Goal: Task Accomplishment & Management: Complete application form

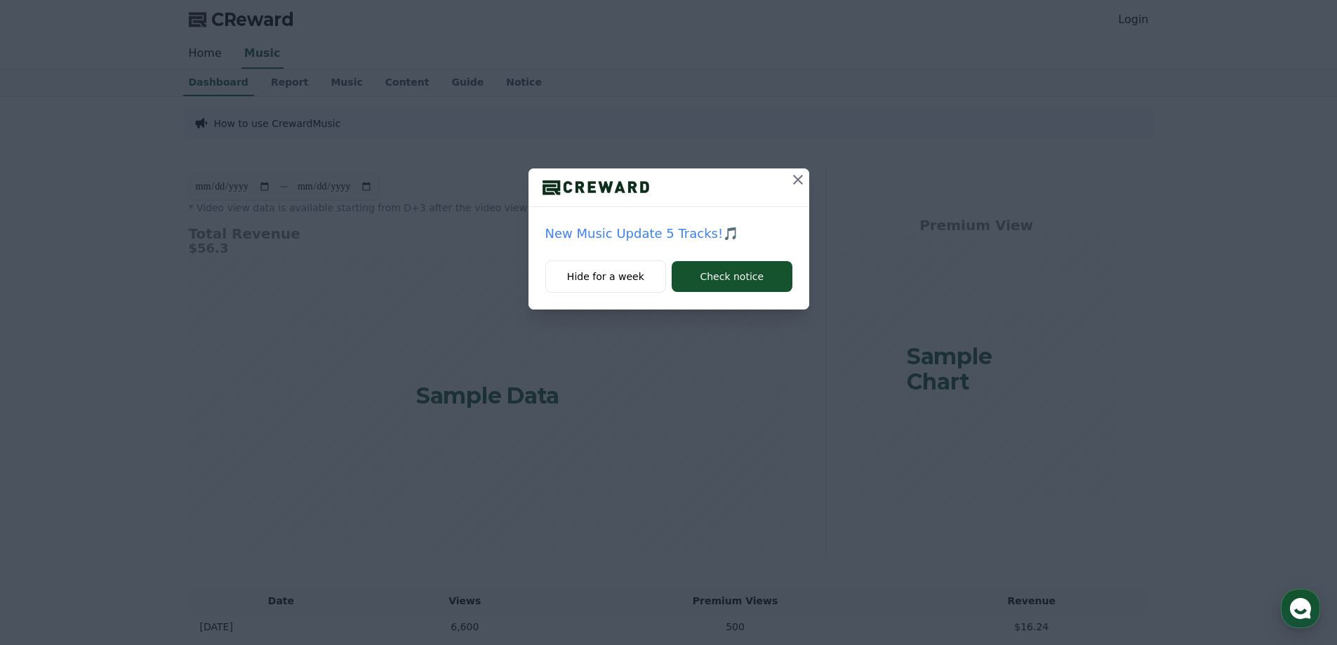
click at [802, 178] on icon at bounding box center [797, 179] width 17 height 17
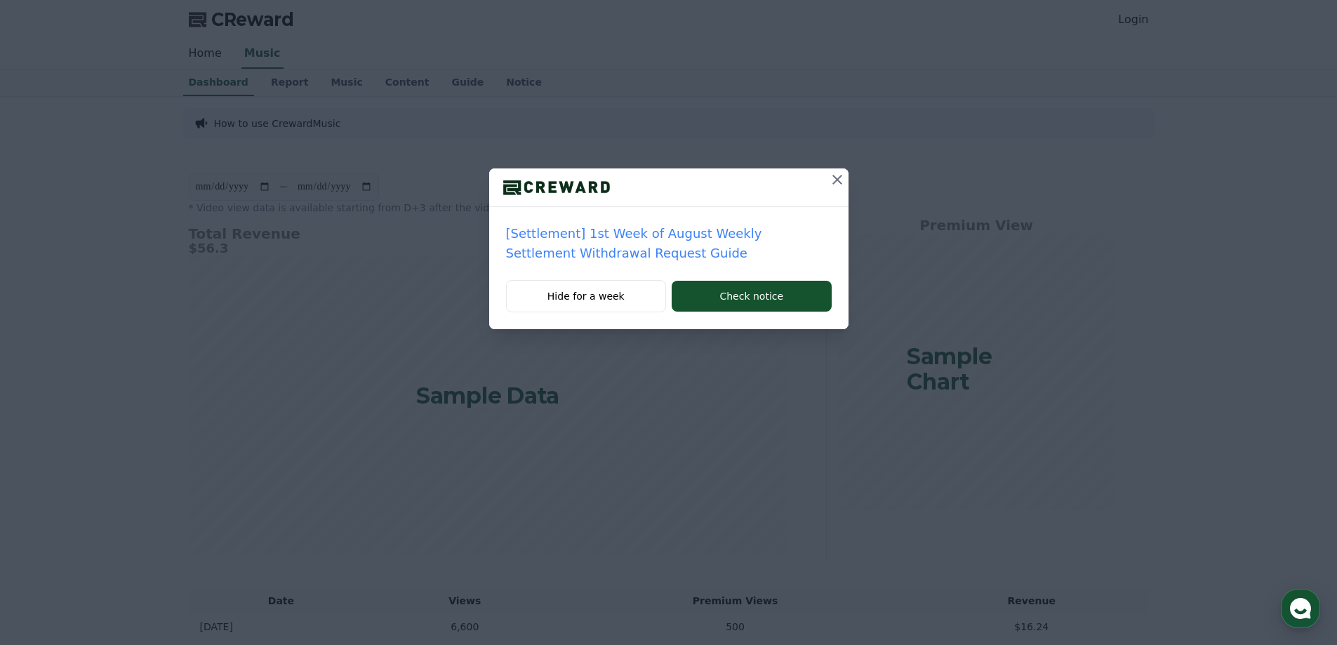
click at [836, 180] on icon at bounding box center [837, 180] width 10 height 10
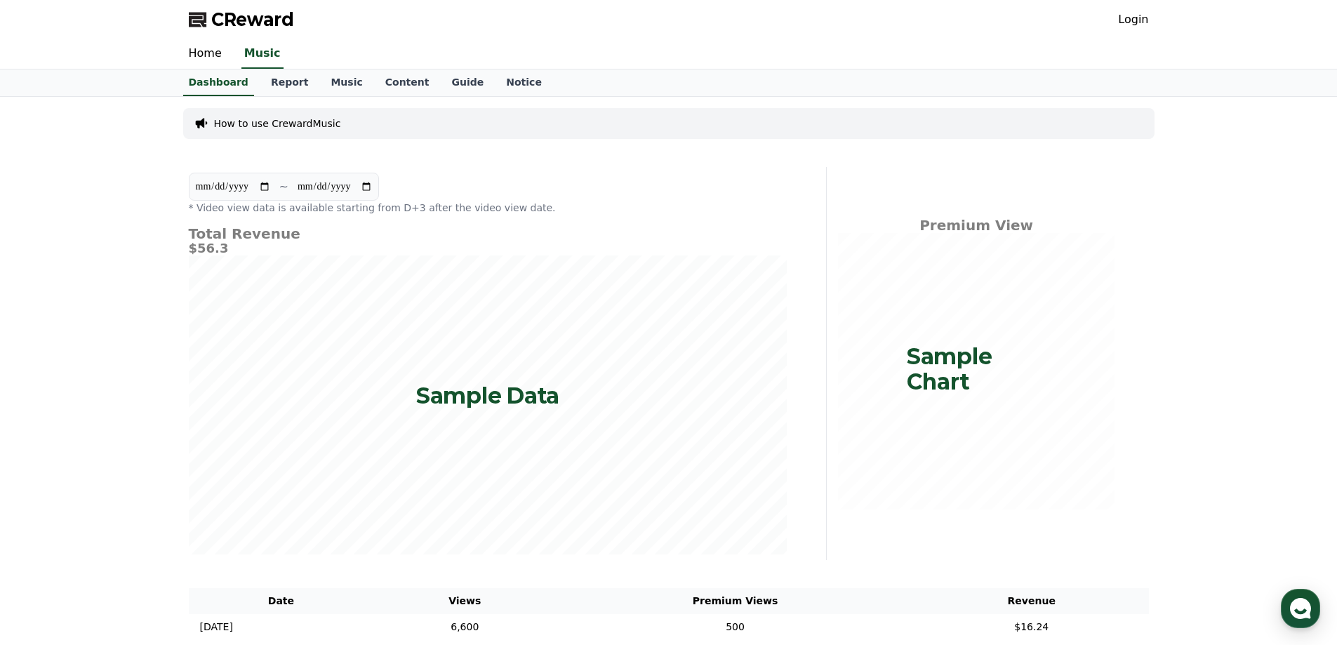
click at [1126, 26] on link "Login" at bounding box center [1133, 19] width 30 height 17
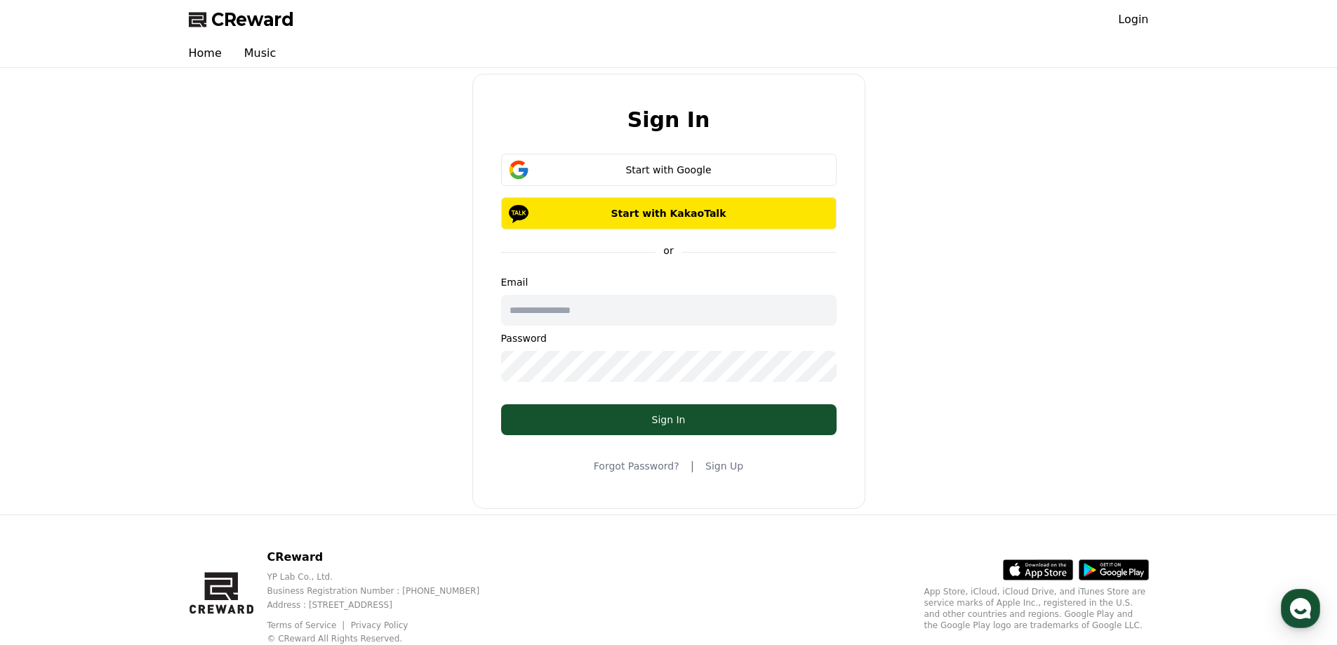
click at [671, 307] on input "text" at bounding box center [668, 310] width 335 height 31
click at [959, 257] on div "Sign In Start with Google Start with KakaoTalk or Email Password Sign In Forgot…" at bounding box center [668, 291] width 971 height 435
click at [678, 168] on div "Start with Google" at bounding box center [668, 170] width 295 height 14
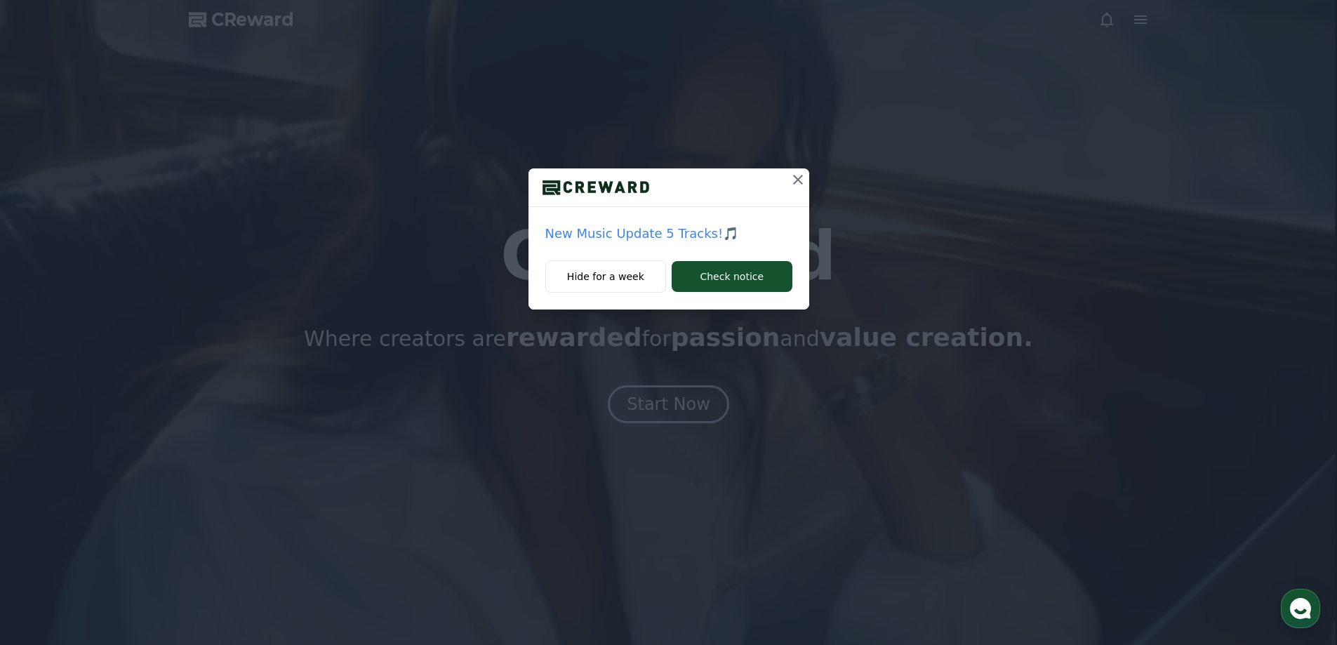
click at [801, 177] on icon at bounding box center [797, 179] width 17 height 17
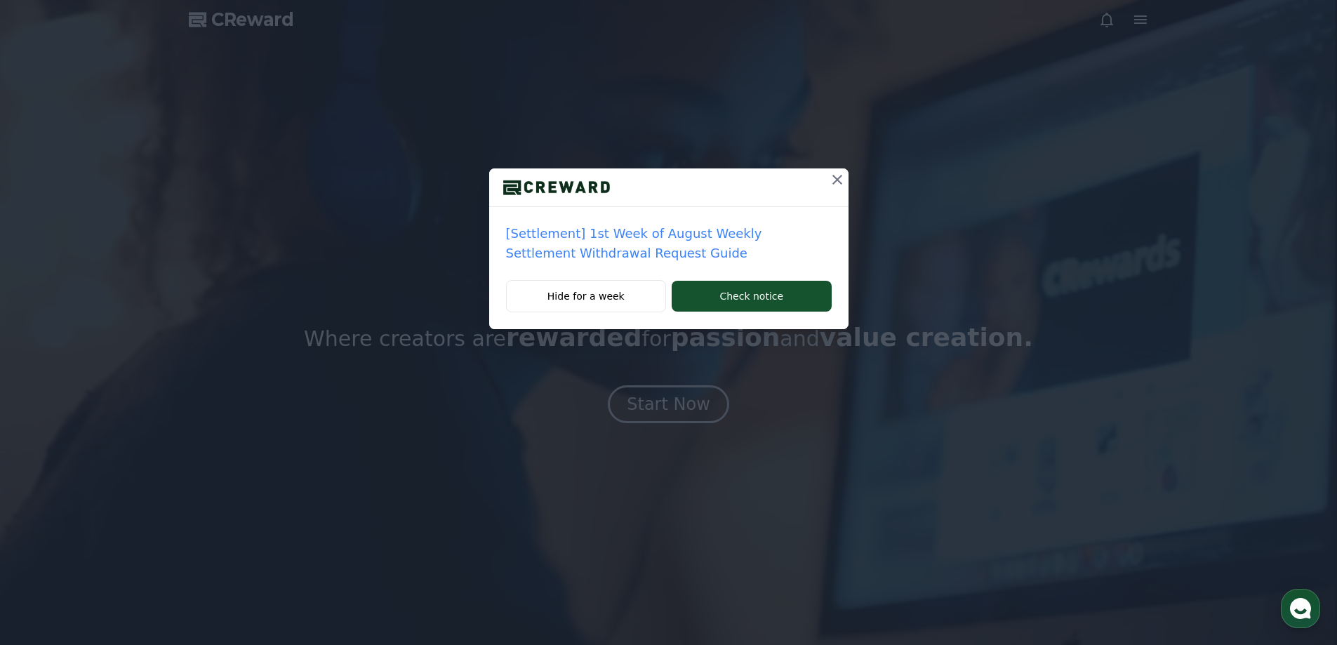
click at [838, 181] on icon at bounding box center [837, 180] width 10 height 10
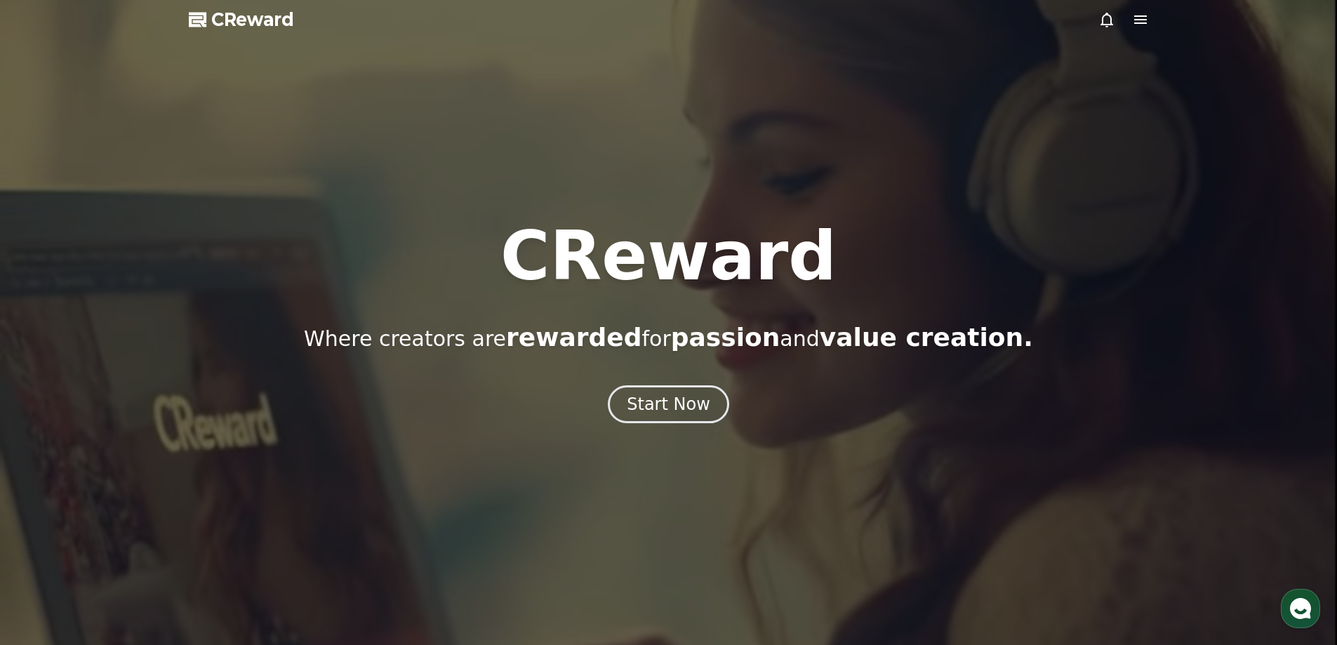
click at [1144, 24] on icon at bounding box center [1140, 19] width 13 height 8
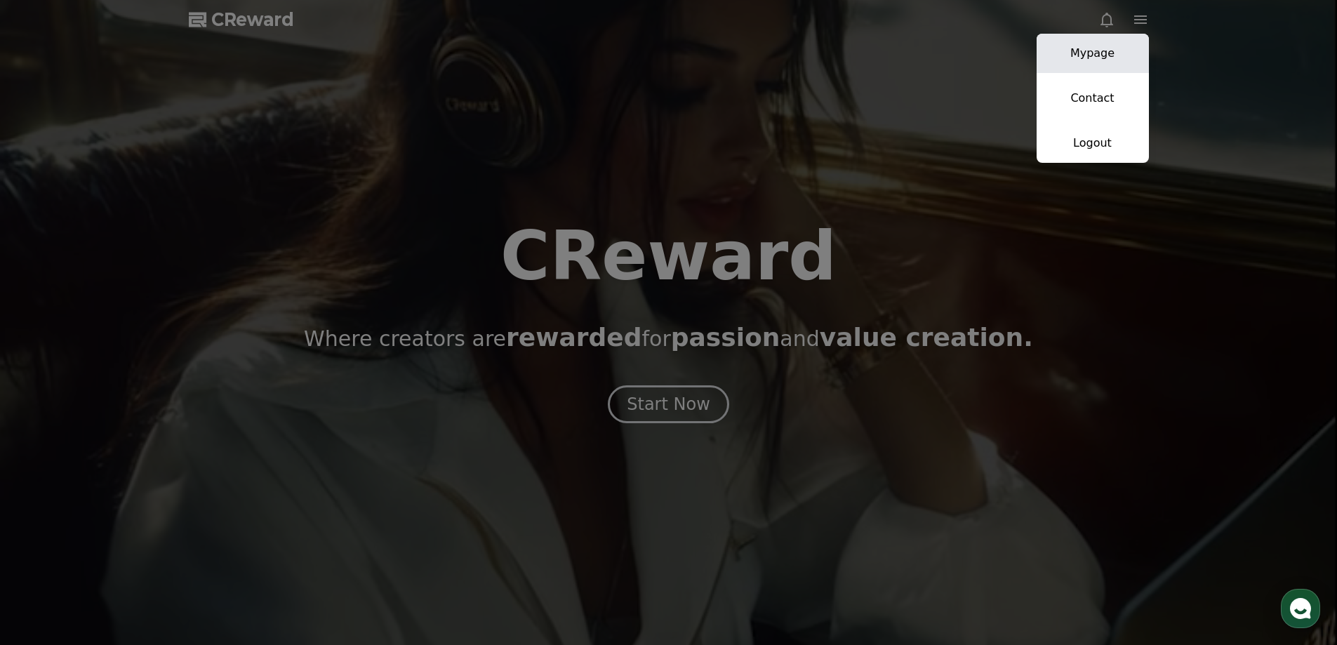
click at [1116, 55] on link "Mypage" at bounding box center [1092, 53] width 112 height 39
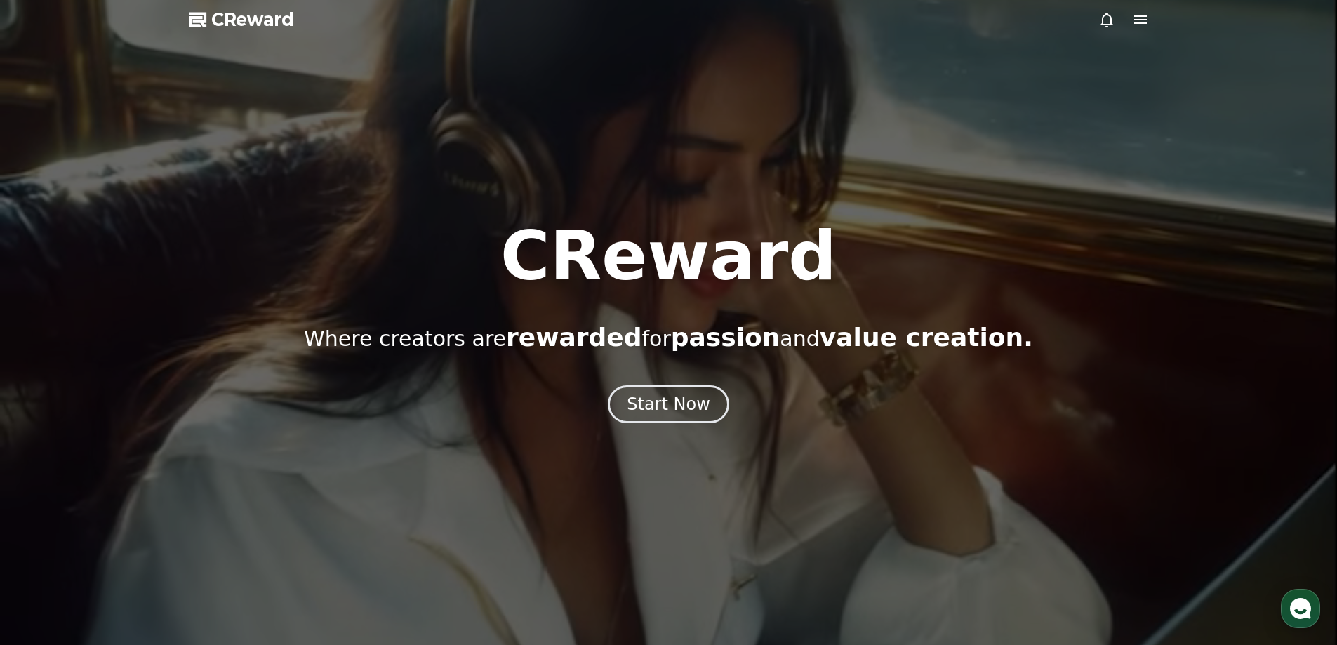
select select "**********"
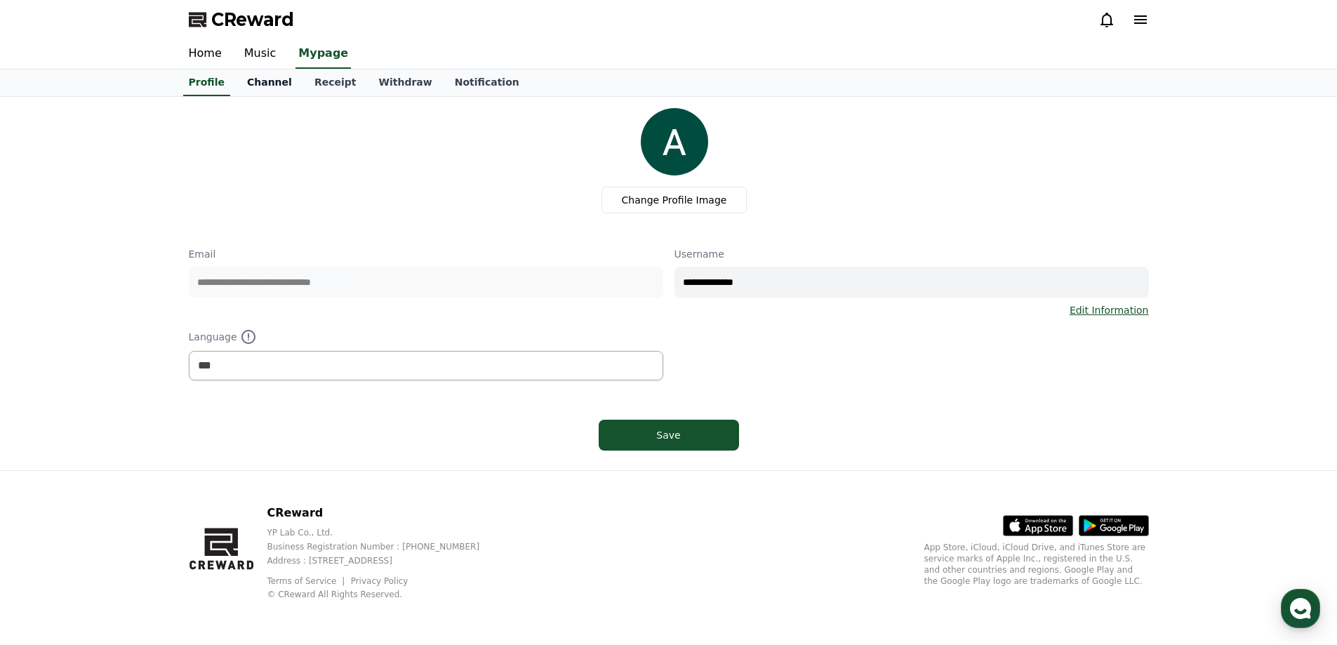
click at [275, 86] on link "Channel" at bounding box center [269, 82] width 67 height 27
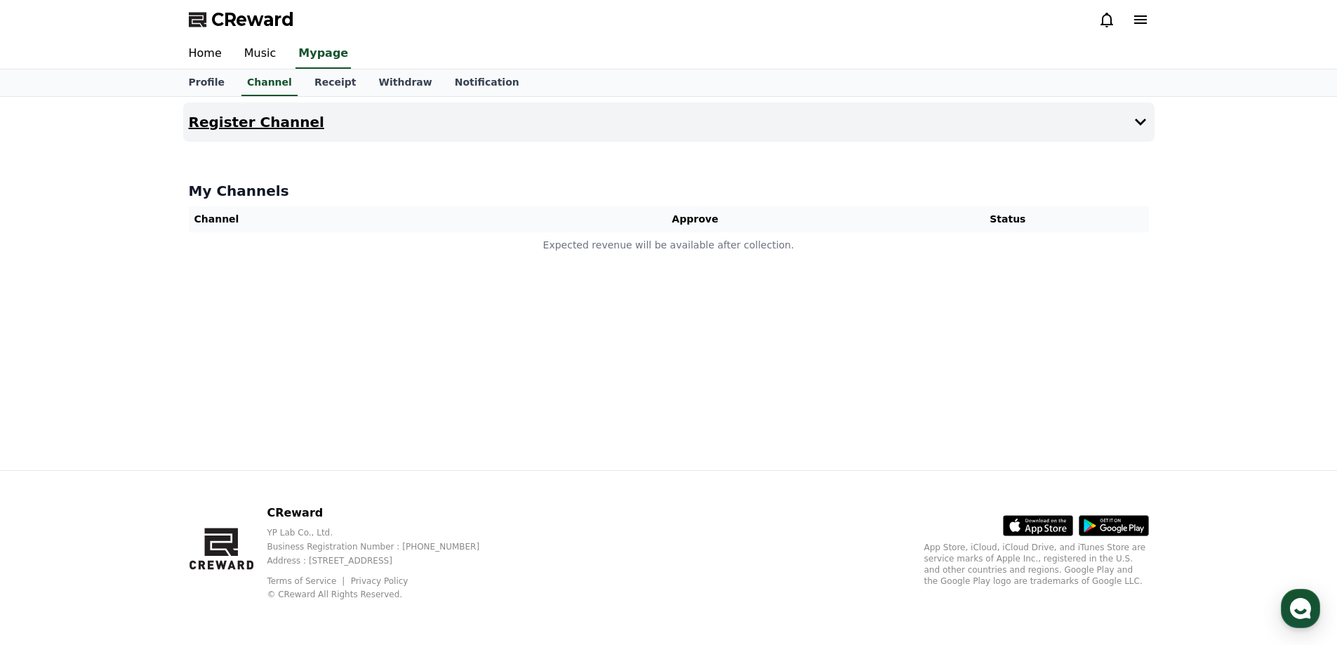
click at [1115, 116] on button "Register Channel" at bounding box center [668, 121] width 971 height 39
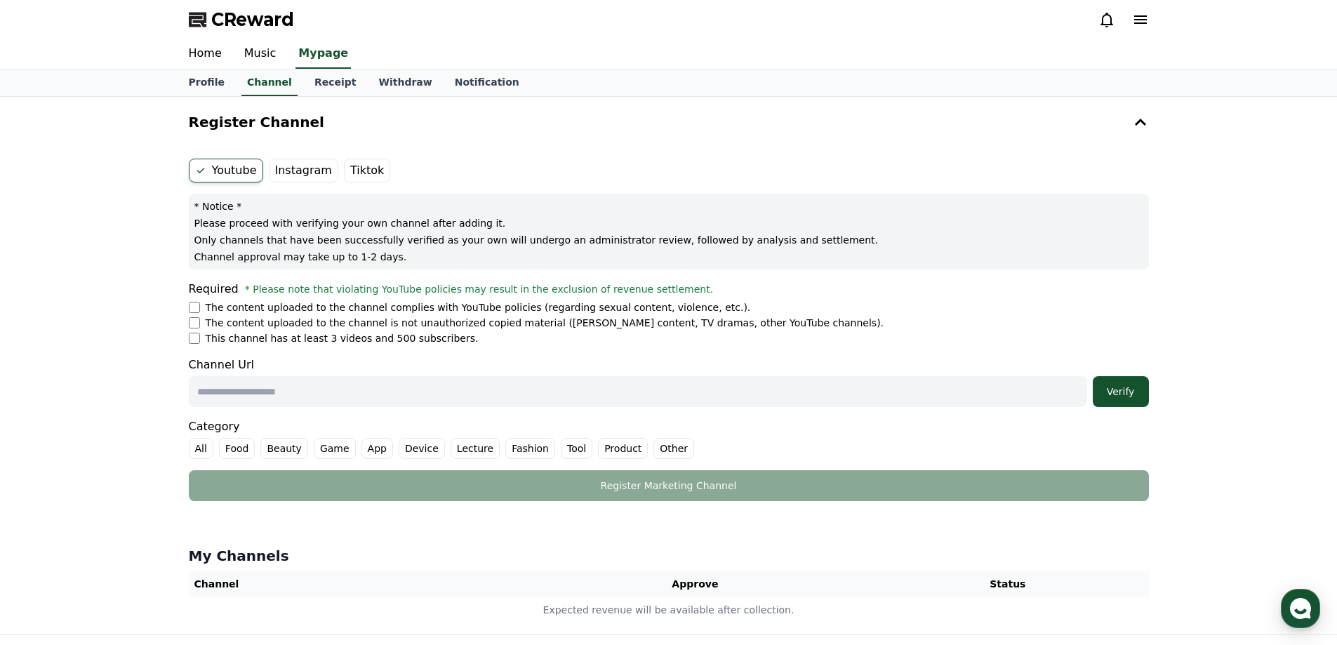
click at [356, 394] on input "text" at bounding box center [638, 391] width 898 height 31
drag, startPoint x: 356, startPoint y: 393, endPoint x: 269, endPoint y: 394, distance: 86.3
click at [269, 394] on input "text" at bounding box center [638, 391] width 898 height 31
paste input "**********"
type input "**********"
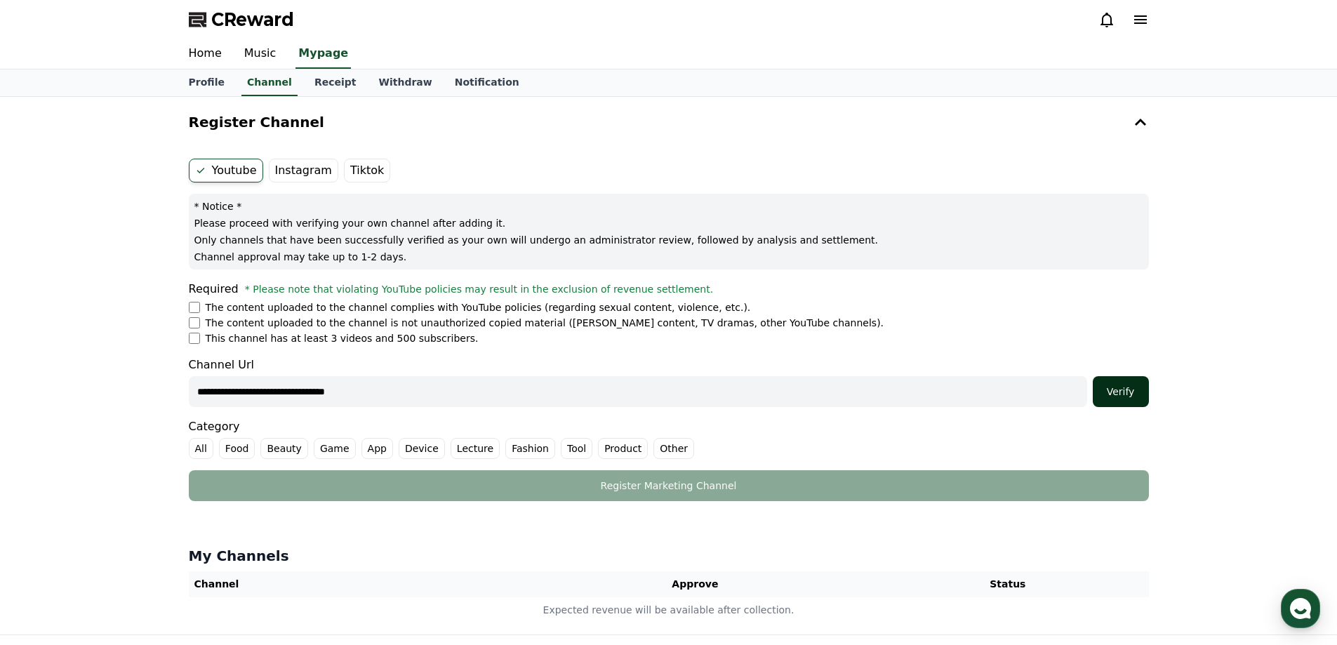
click at [1130, 389] on div "Verify" at bounding box center [1120, 392] width 45 height 14
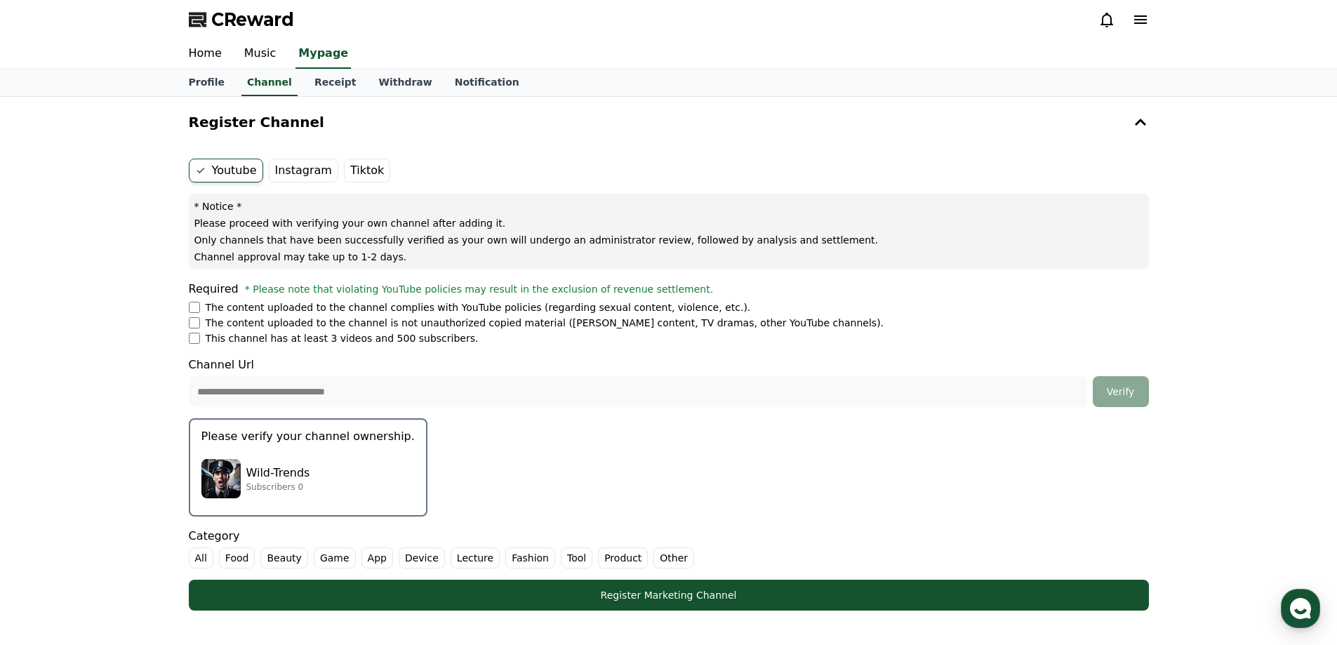
drag, startPoint x: 375, startPoint y: 464, endPoint x: 712, endPoint y: 498, distance: 338.6
click at [712, 498] on form "**********" at bounding box center [669, 385] width 960 height 452
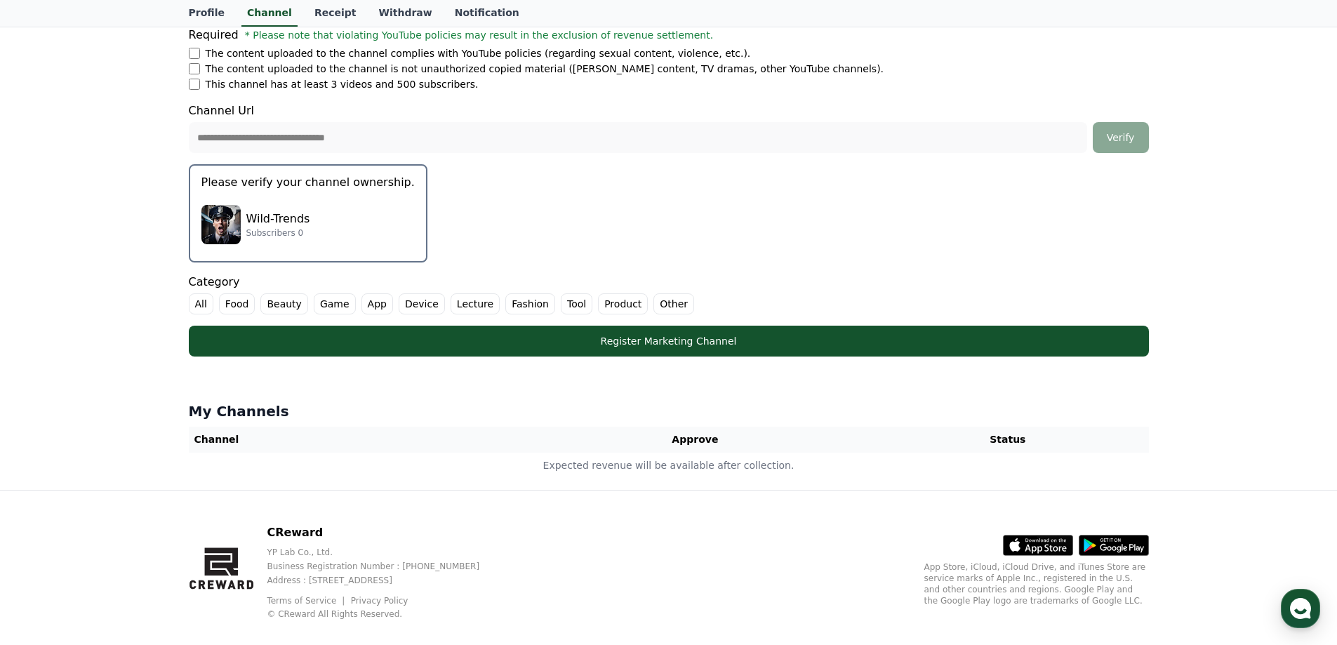
scroll to position [274, 0]
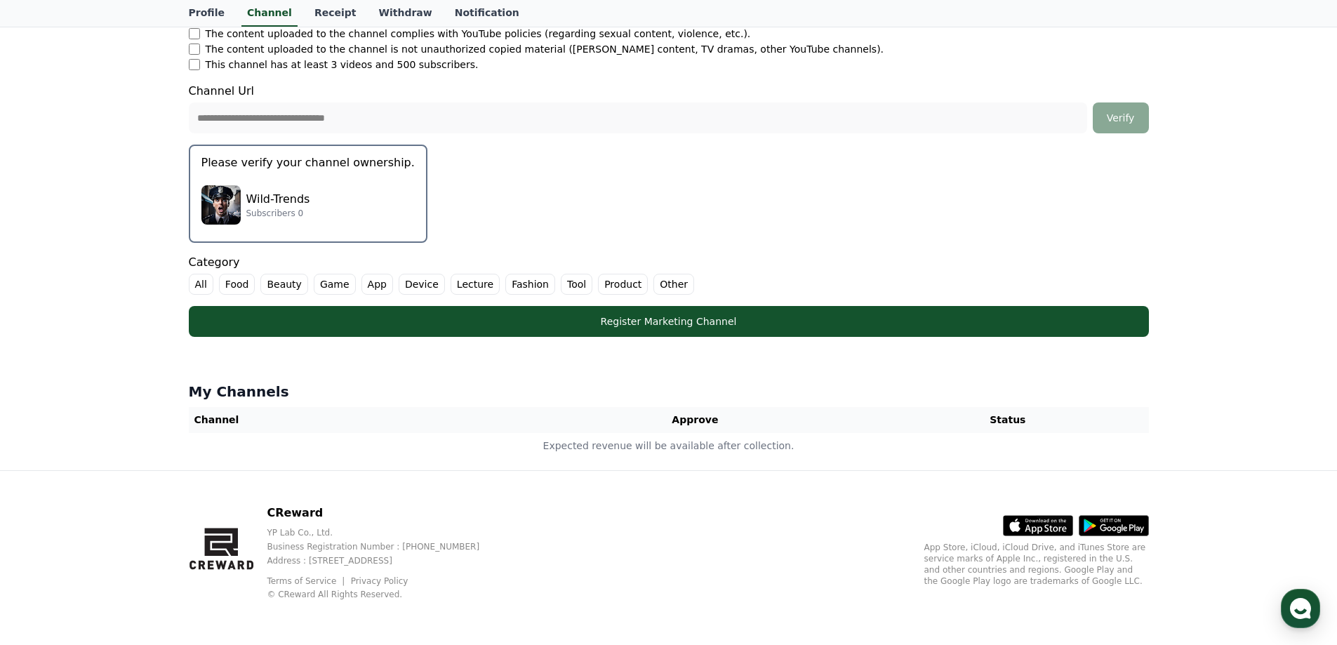
click at [236, 181] on div "Wild-Trends Subscribers 0" at bounding box center [307, 205] width 213 height 56
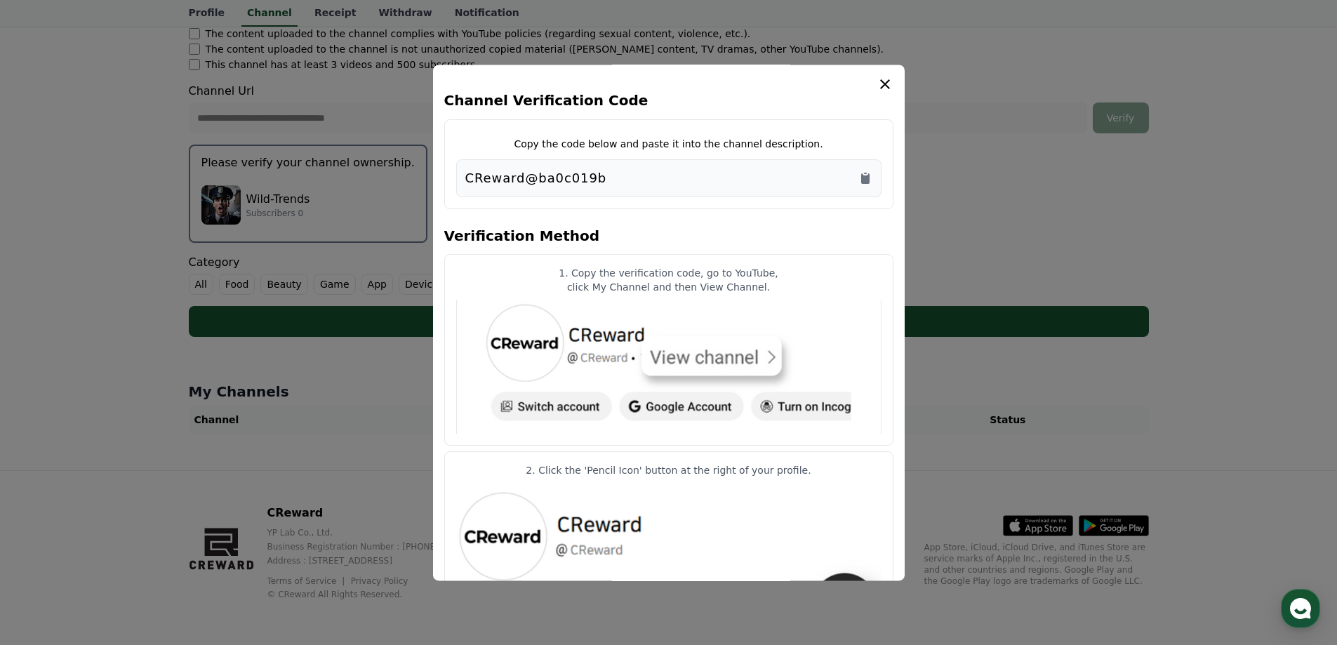
click at [857, 175] on div "CReward@ba0c019b" at bounding box center [668, 178] width 407 height 20
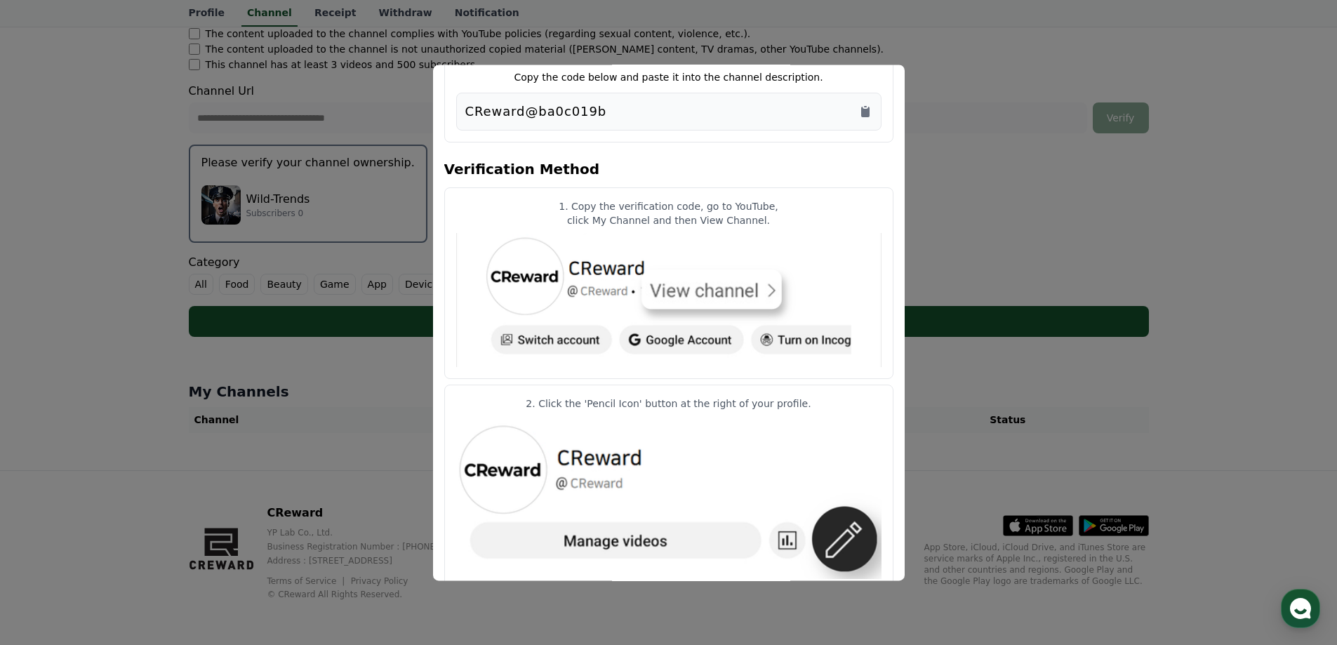
scroll to position [0, 0]
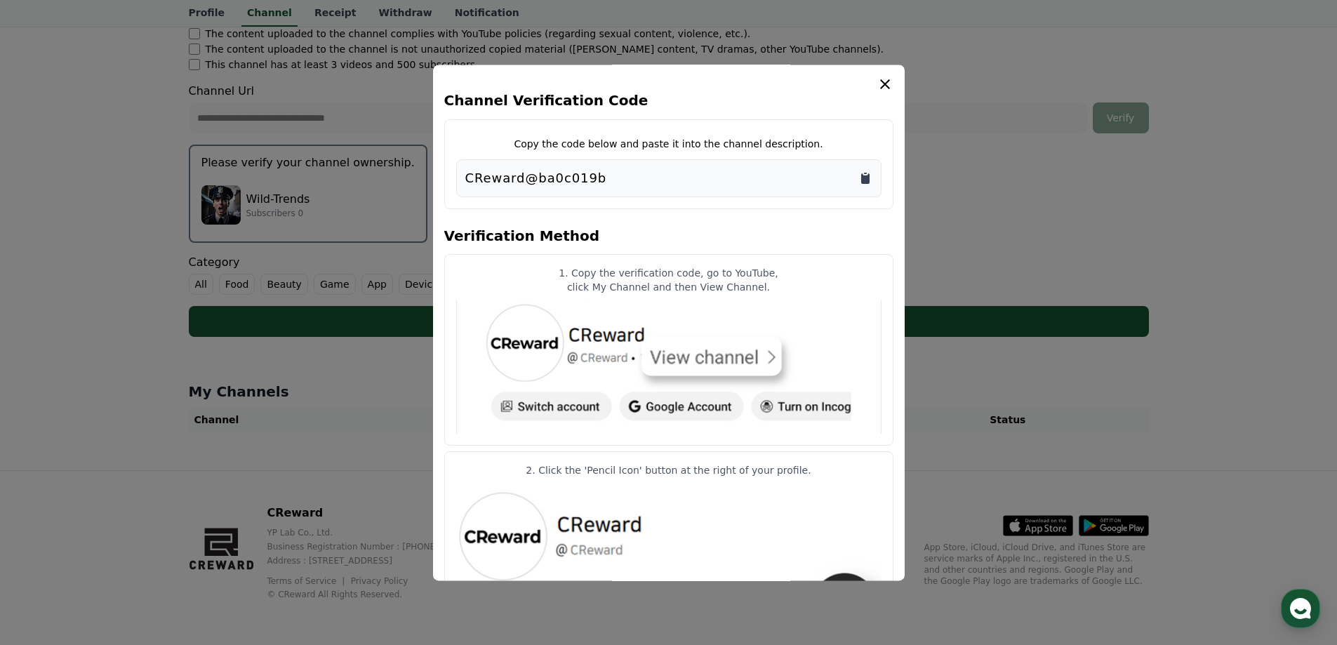
click at [865, 176] on icon "Copy to clipboard" at bounding box center [865, 178] width 8 height 11
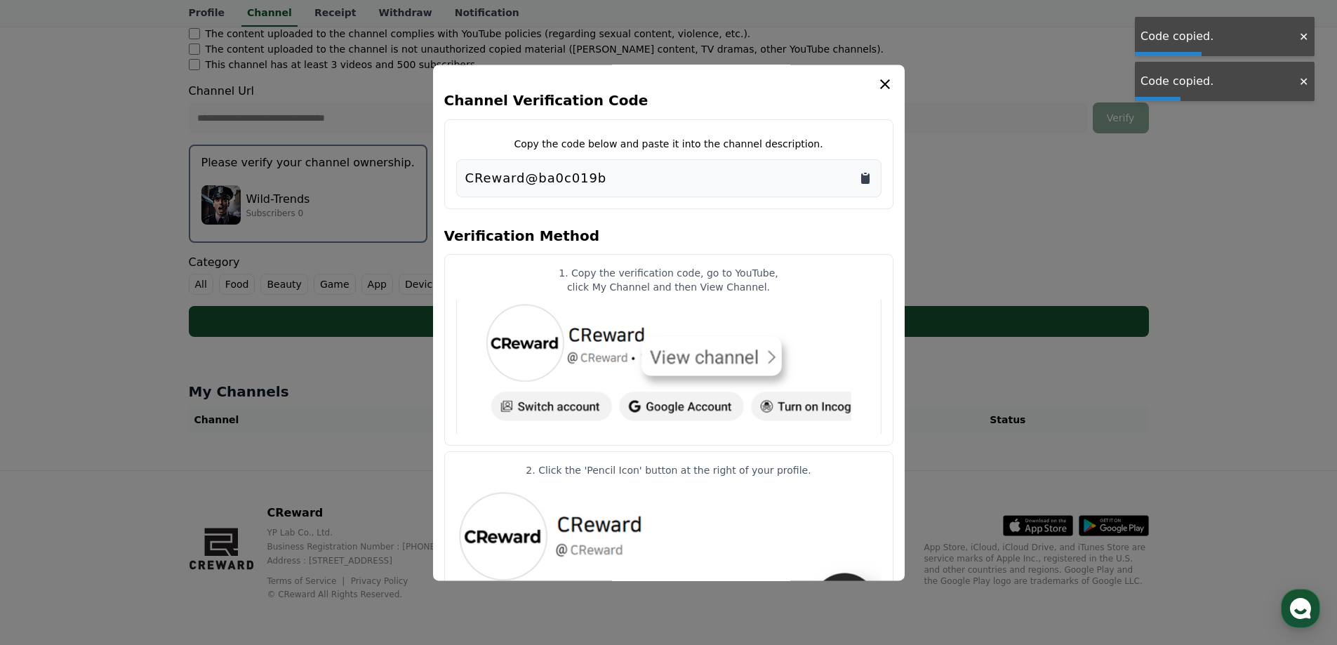
click at [865, 176] on icon "Copy to clipboard" at bounding box center [865, 178] width 8 height 11
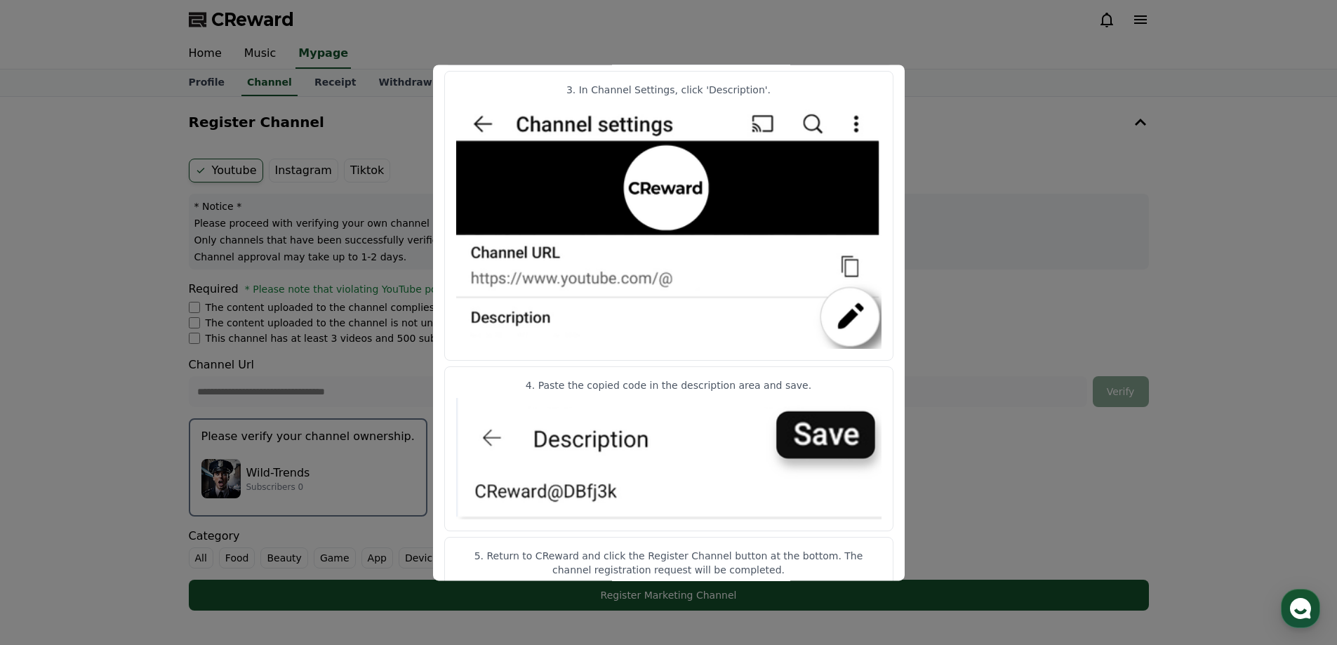
scroll to position [632, 0]
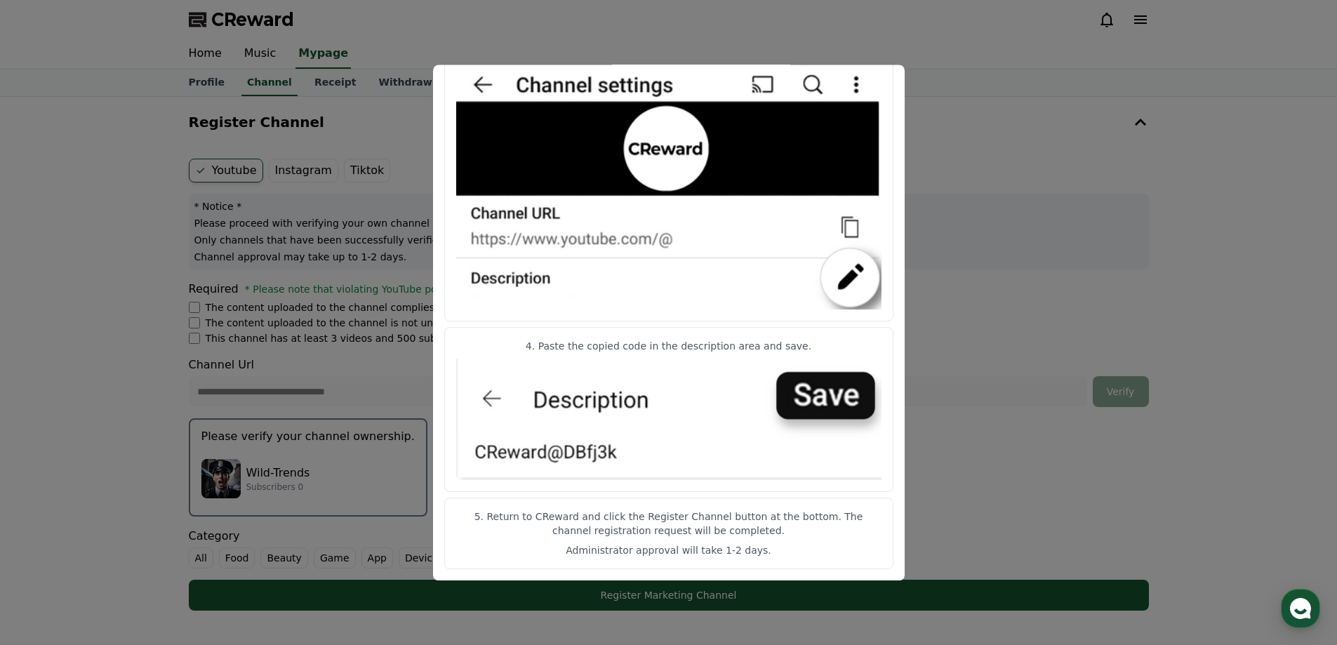
click at [995, 262] on button "close modal" at bounding box center [668, 322] width 1337 height 645
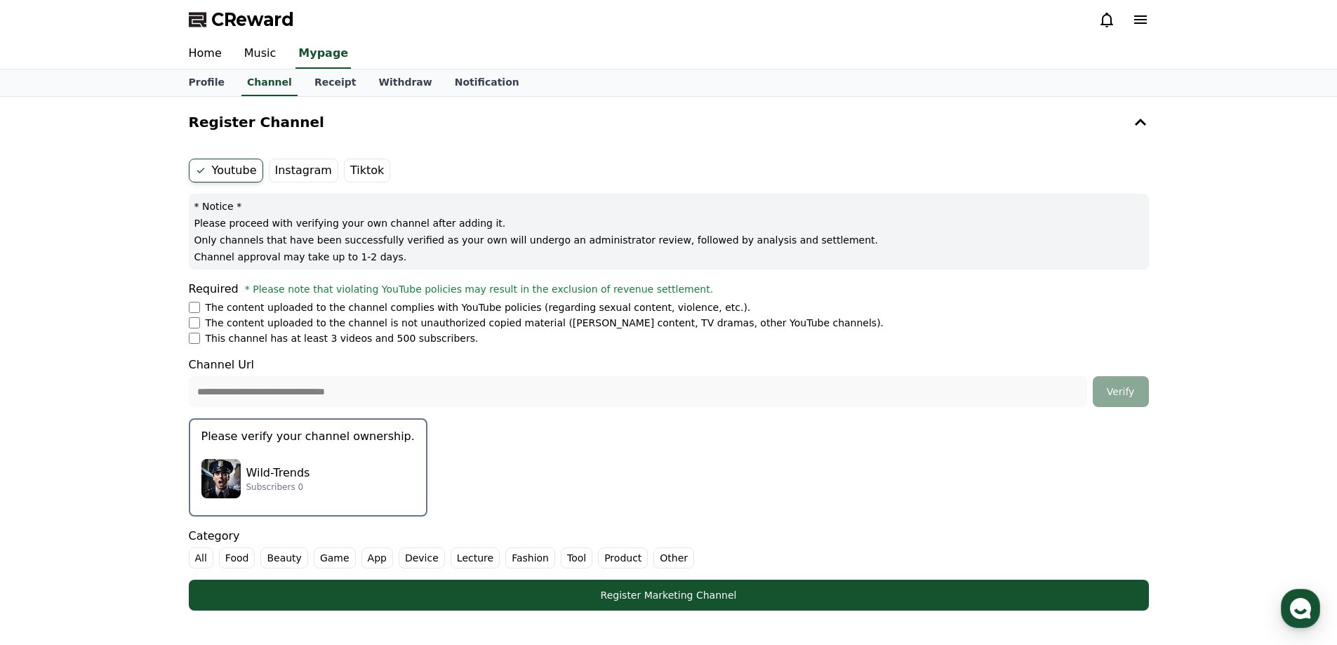
click at [274, 436] on p "Please verify your channel ownership." at bounding box center [307, 436] width 213 height 17
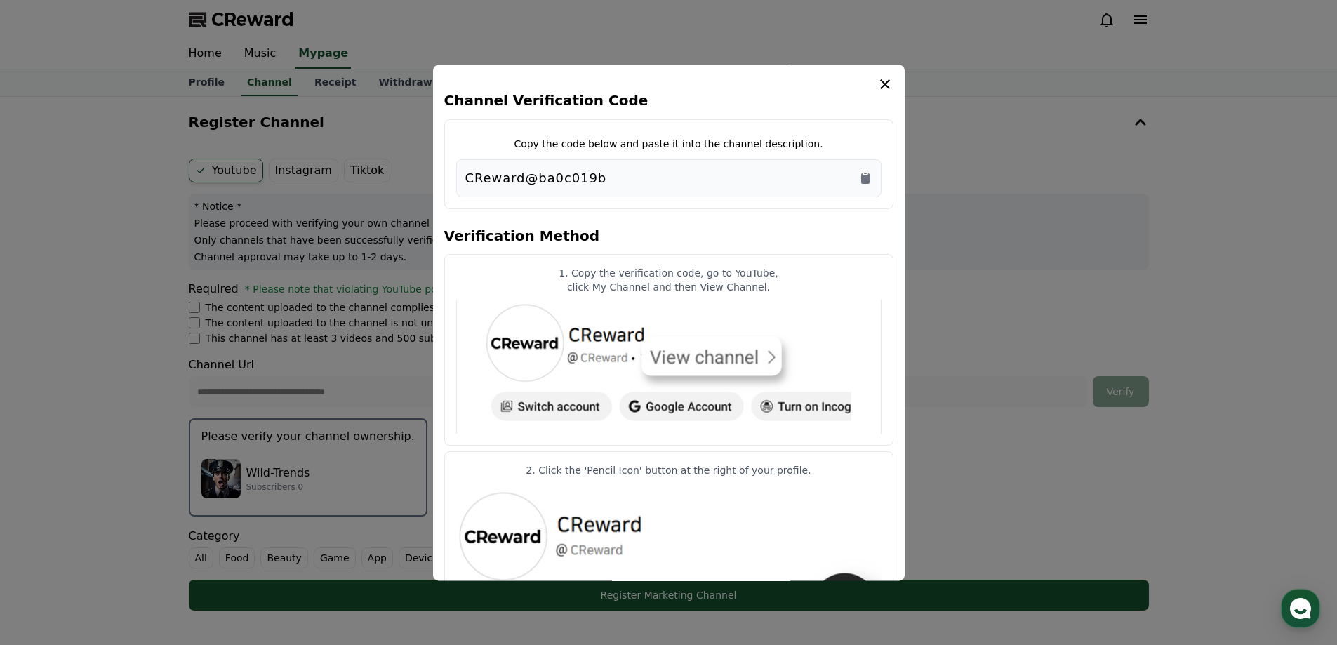
click at [886, 86] on icon "modal" at bounding box center [885, 84] width 10 height 10
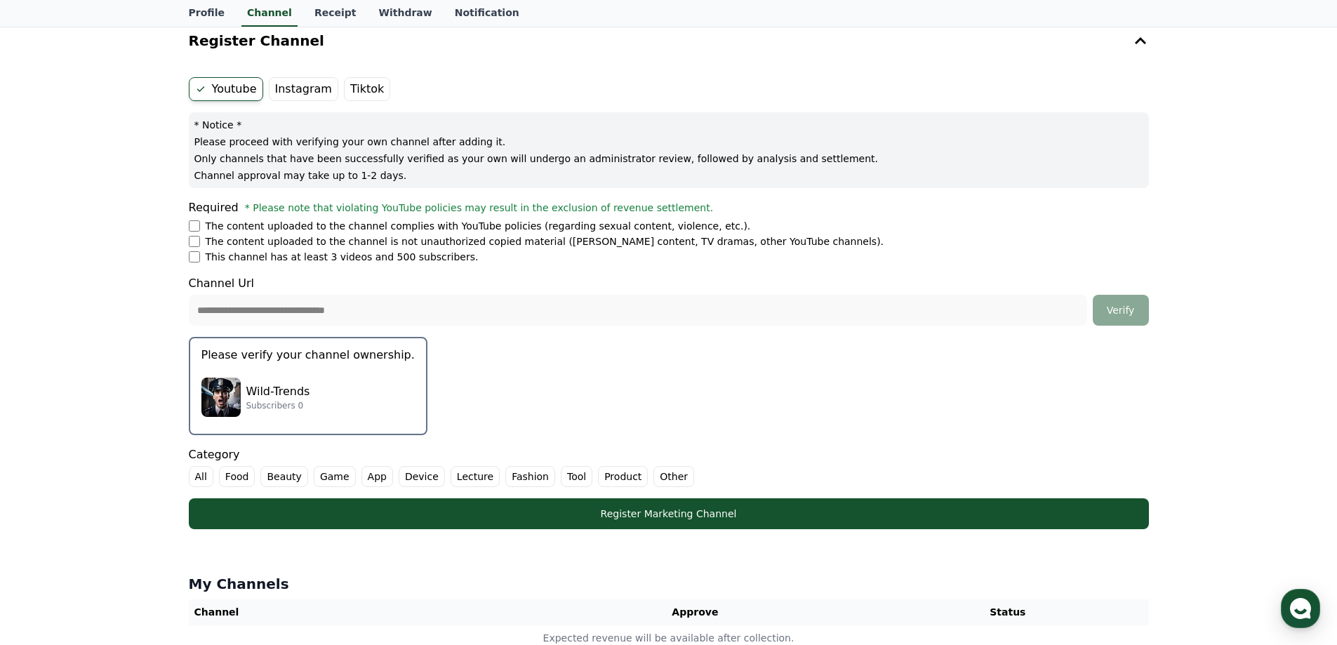
scroll to position [0, 0]
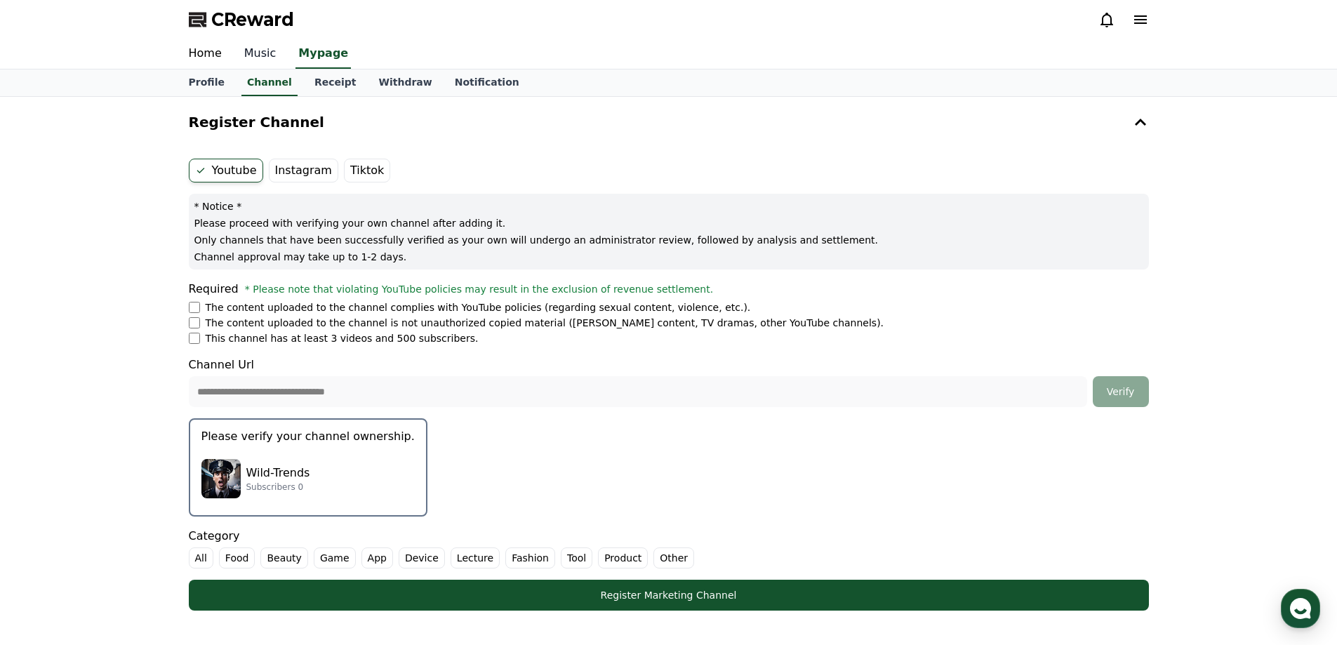
click at [254, 49] on link "Music" at bounding box center [260, 53] width 55 height 29
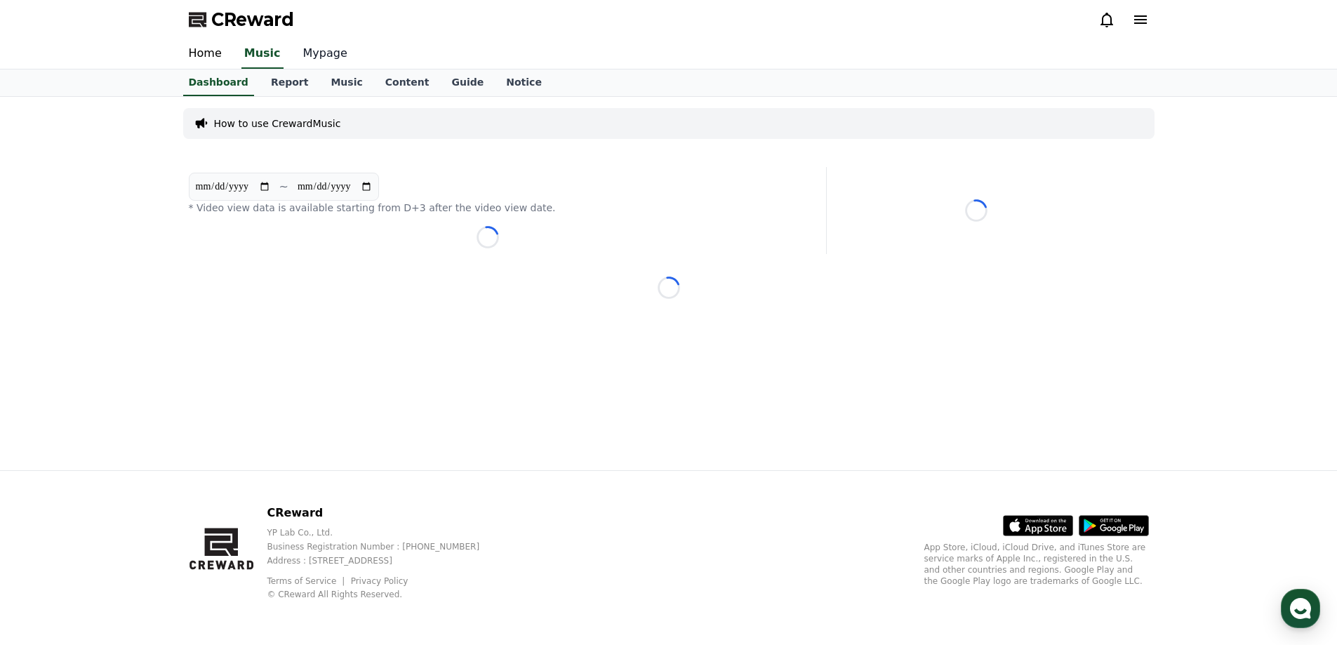
click at [340, 46] on link "Mypage" at bounding box center [325, 53] width 67 height 29
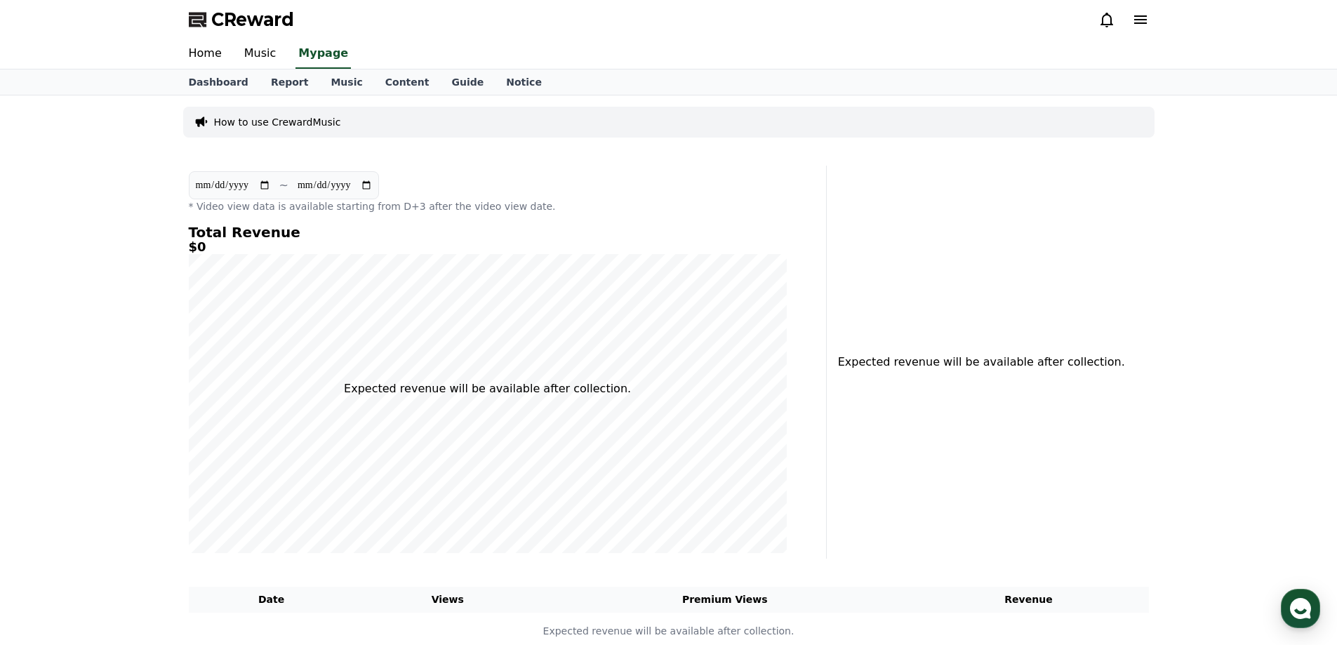
select select "**********"
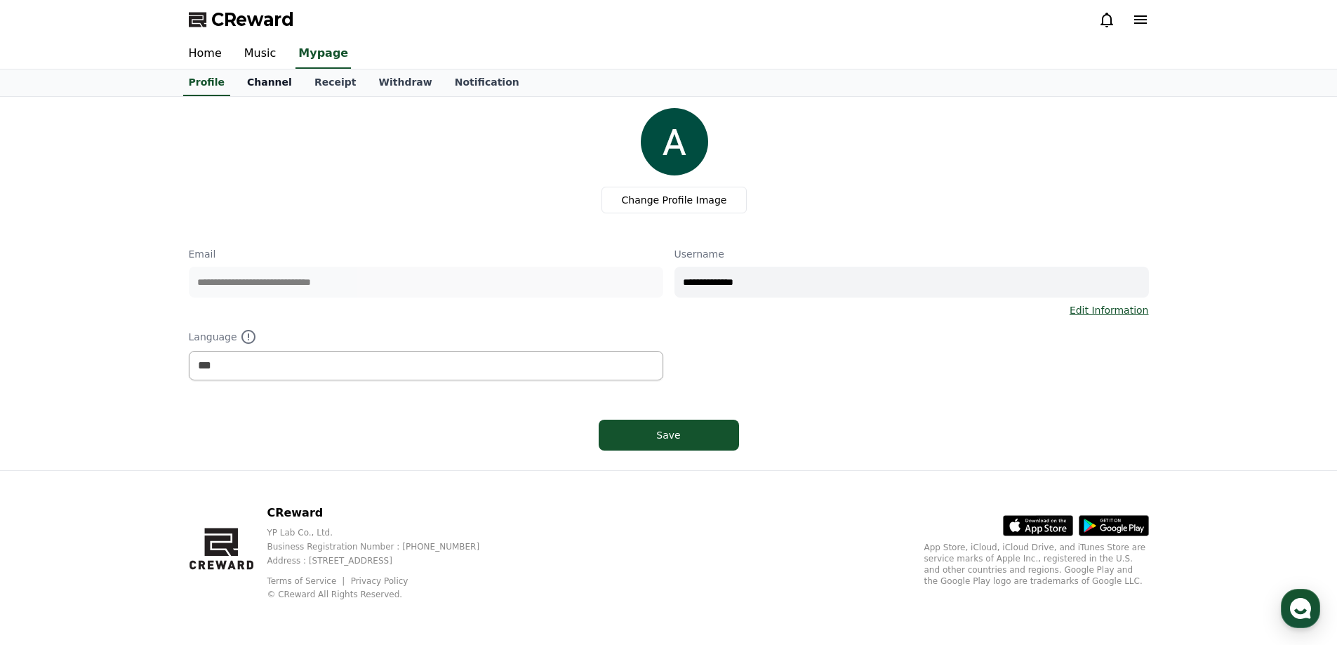
click at [267, 89] on link "Channel" at bounding box center [269, 82] width 67 height 27
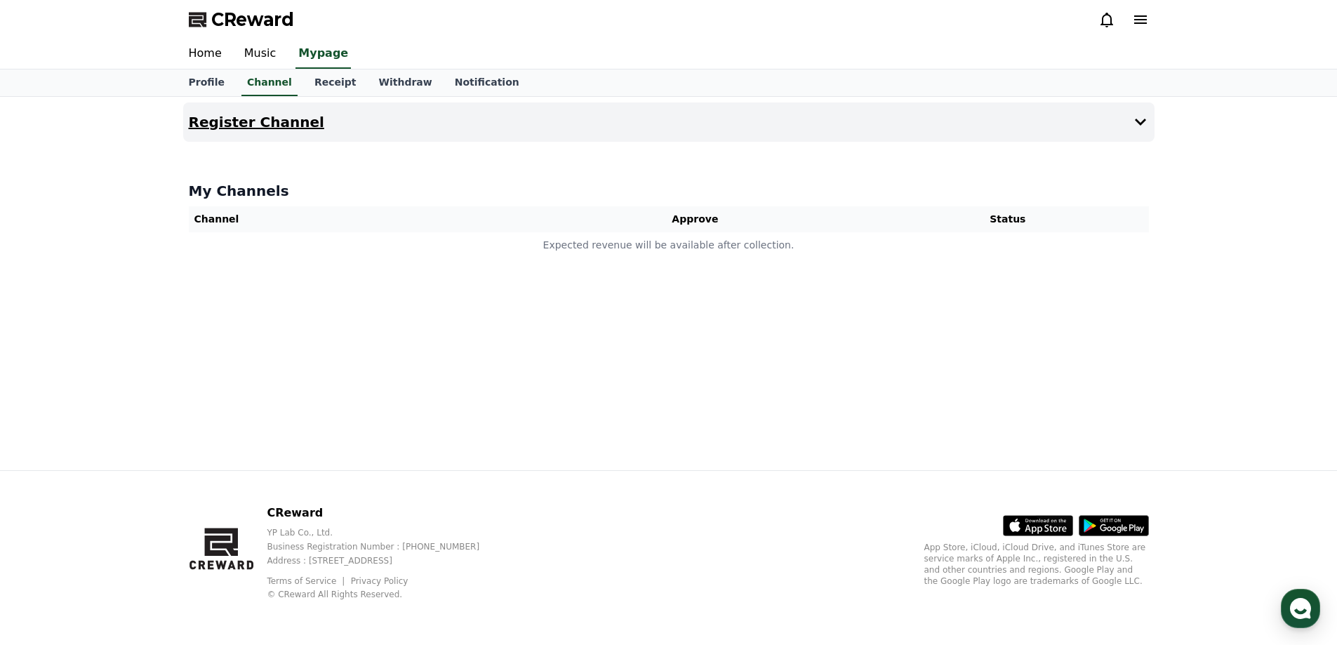
click at [1139, 119] on icon at bounding box center [1140, 122] width 17 height 17
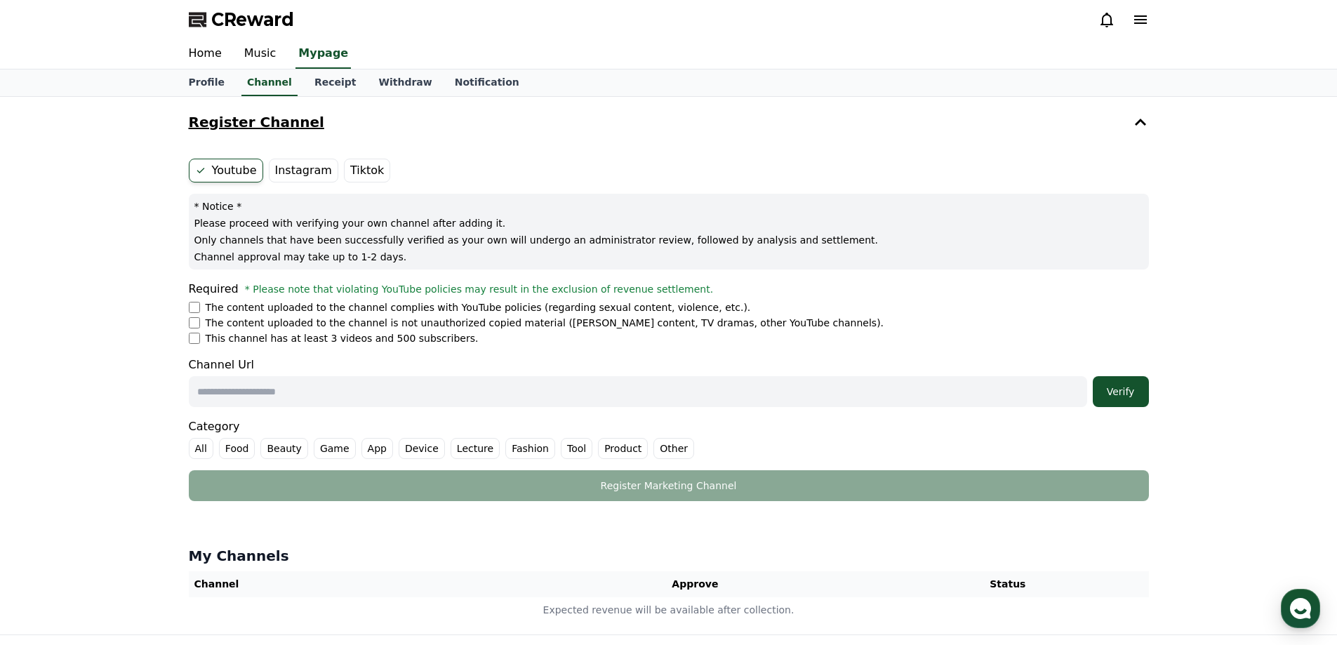
drag, startPoint x: 210, startPoint y: 311, endPoint x: 201, endPoint y: 311, distance: 9.1
click at [208, 311] on p "The content uploaded to the channel complies with YouTube policies (regarding s…" at bounding box center [478, 307] width 545 height 14
click at [199, 331] on li "This channel has at least 3 videos and 500 subscribers." at bounding box center [669, 338] width 960 height 14
click at [200, 337] on li "This channel has at least 3 videos and 500 subscribers." at bounding box center [669, 338] width 960 height 14
click at [410, 399] on input "text" at bounding box center [638, 391] width 898 height 31
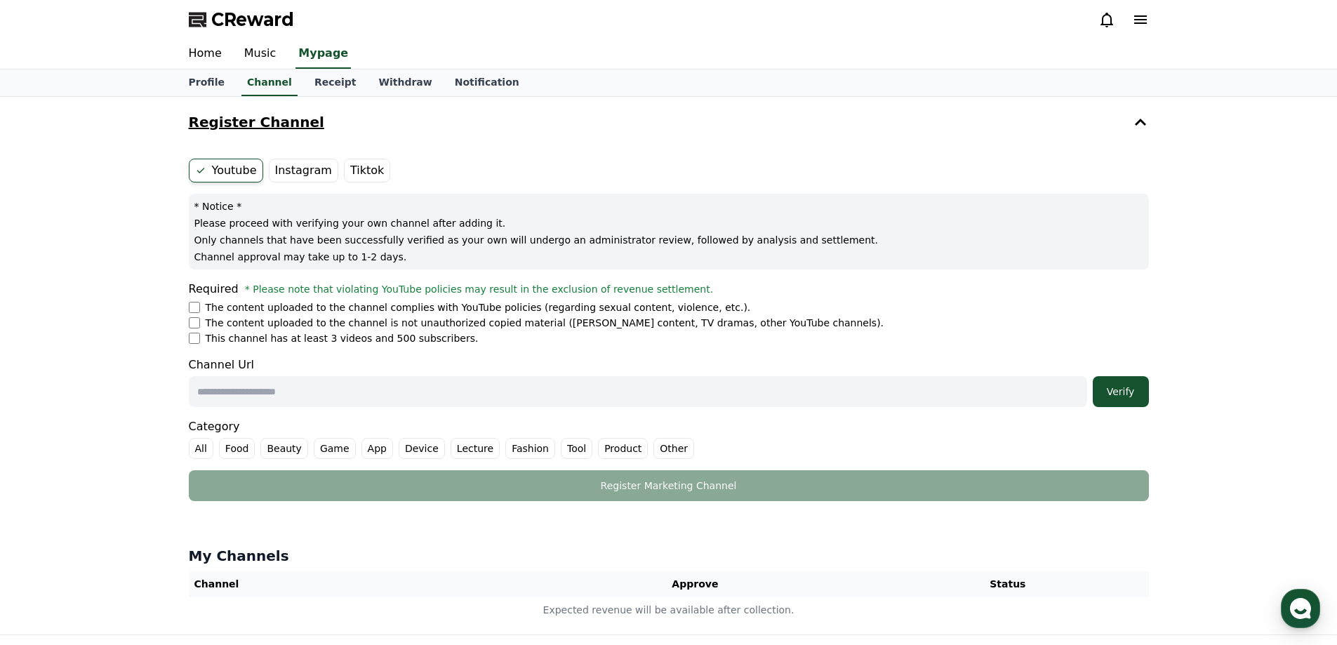
type input "**********"
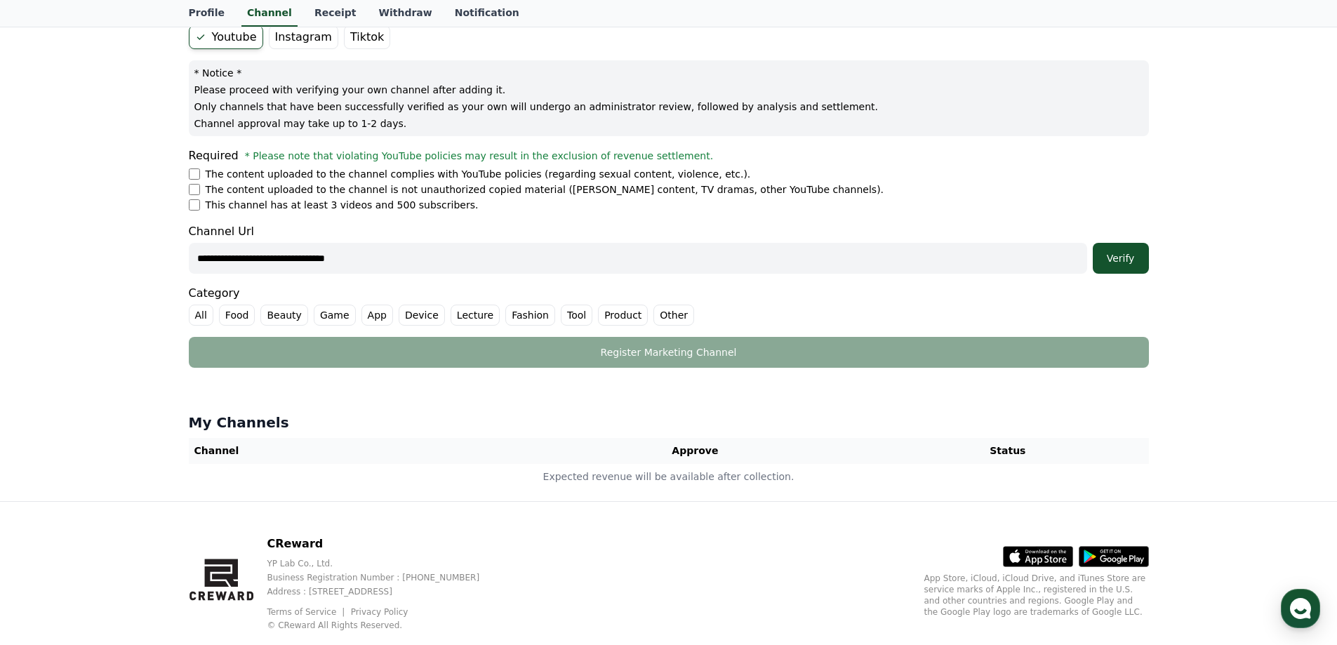
scroll to position [140, 0]
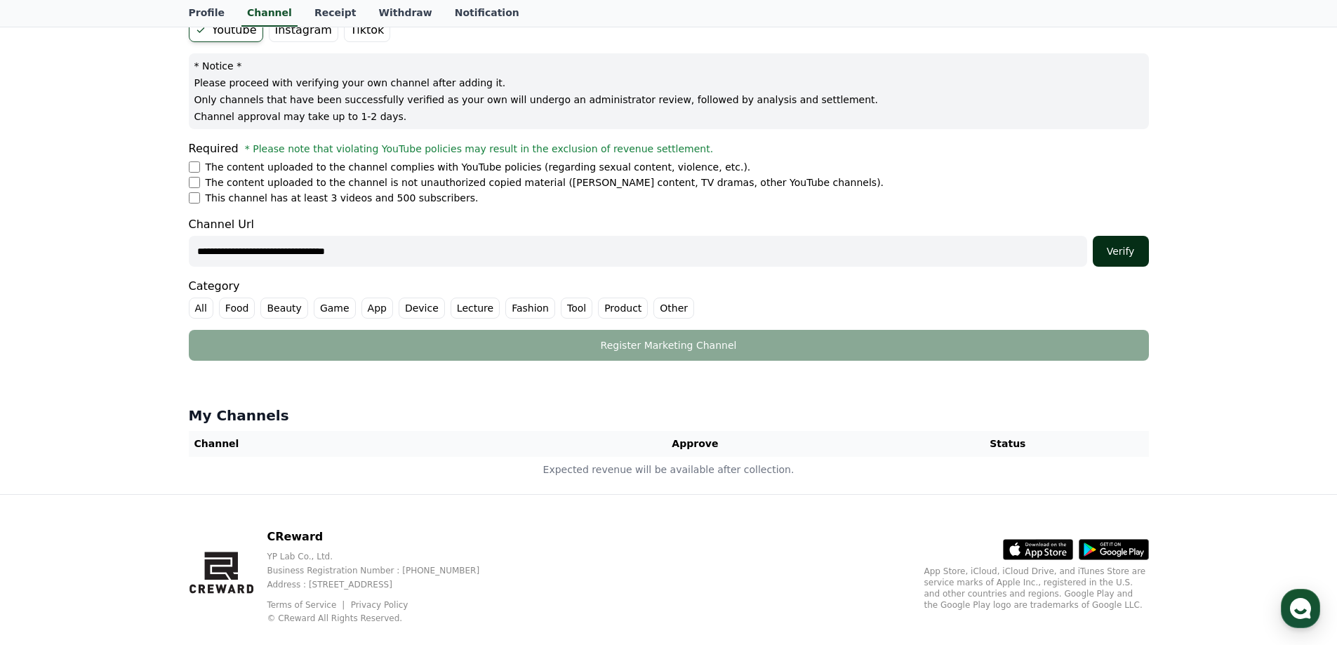
click at [1117, 247] on div "Verify" at bounding box center [1120, 251] width 45 height 14
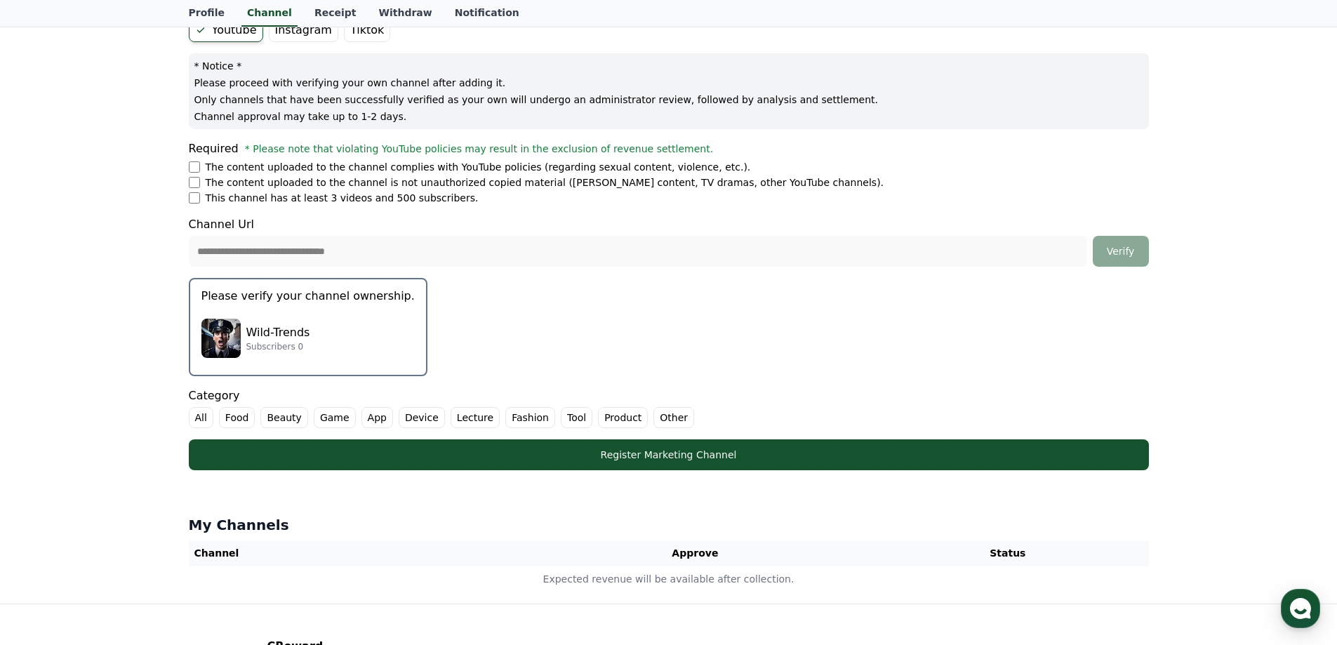
click at [301, 295] on p "Please verify your channel ownership." at bounding box center [307, 296] width 213 height 17
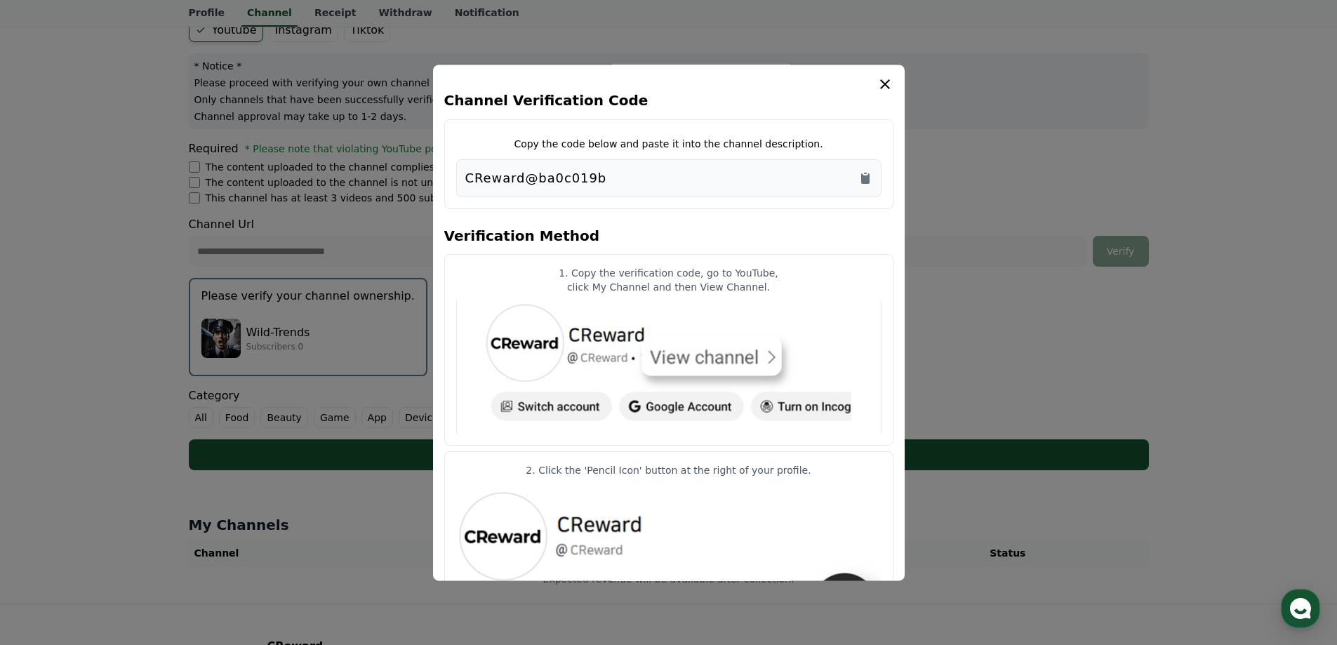
click at [874, 179] on div "CReward@ba0c019b" at bounding box center [668, 178] width 425 height 38
click at [868, 174] on icon "Copy to clipboard" at bounding box center [865, 178] width 8 height 11
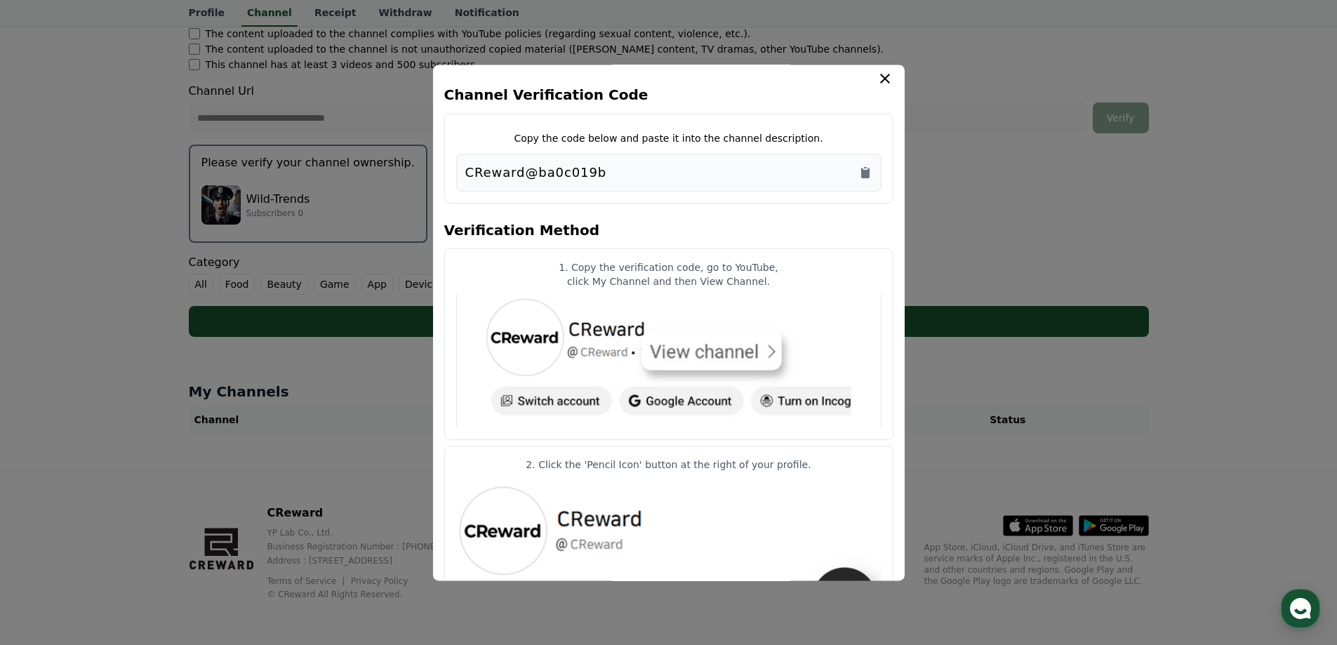
scroll to position [0, 0]
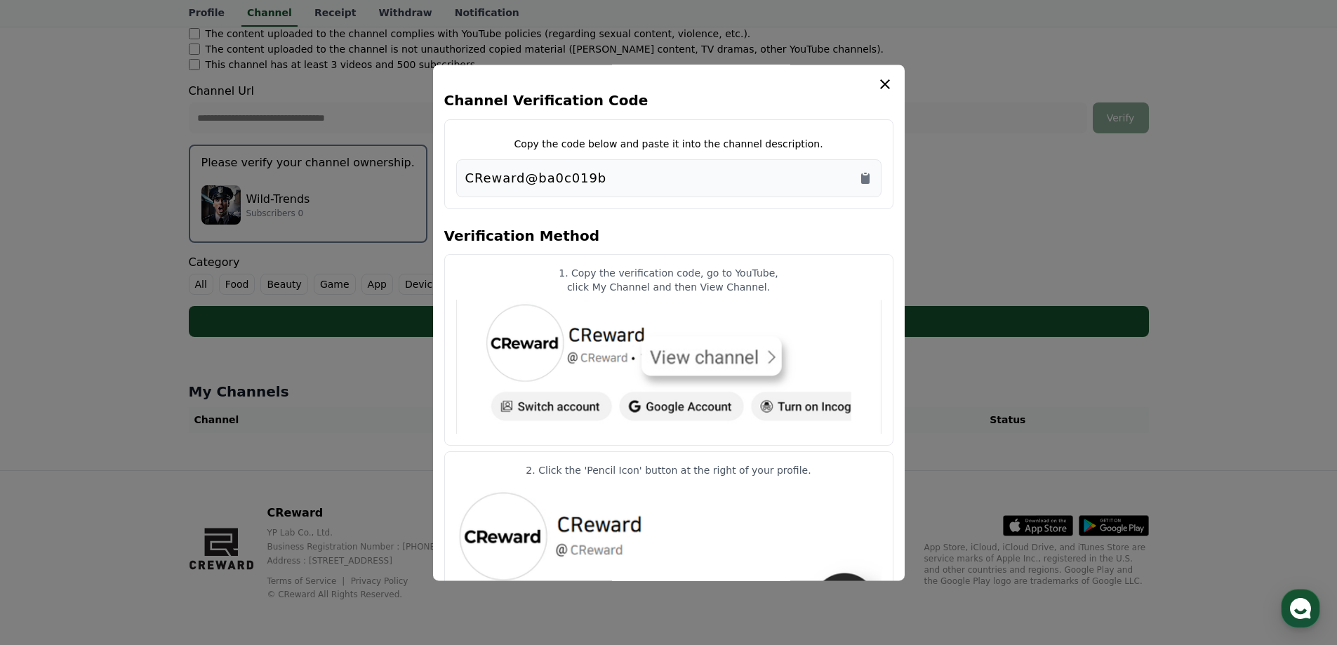
click at [1137, 402] on button "close modal" at bounding box center [668, 322] width 1337 height 645
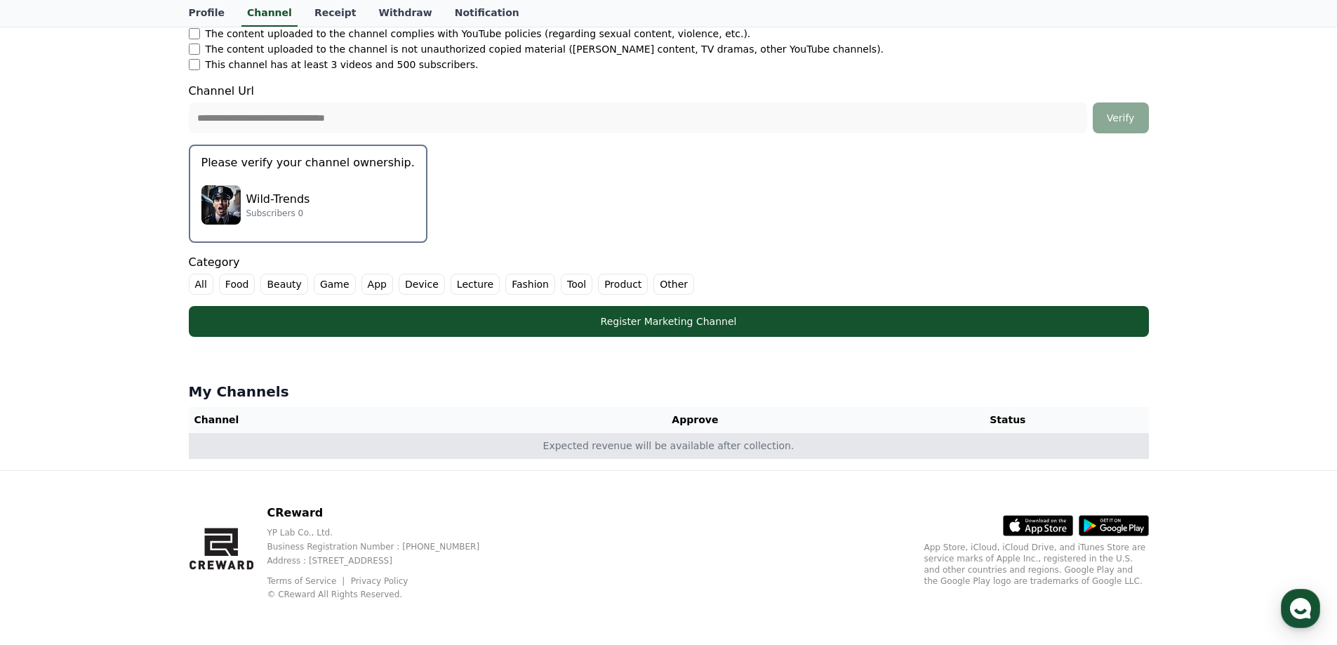
click at [723, 450] on td "Expected revenue will be available after collection." at bounding box center [669, 446] width 960 height 26
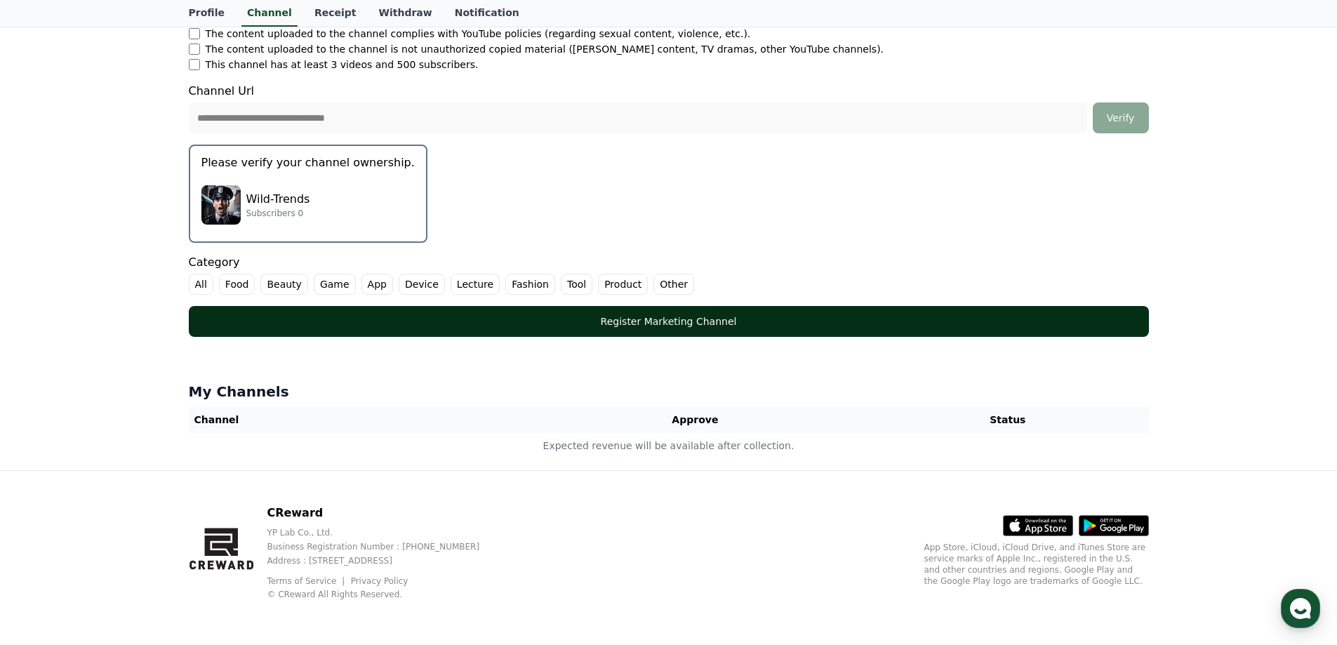
click at [711, 318] on div "Register Marketing Channel" at bounding box center [669, 321] width 904 height 14
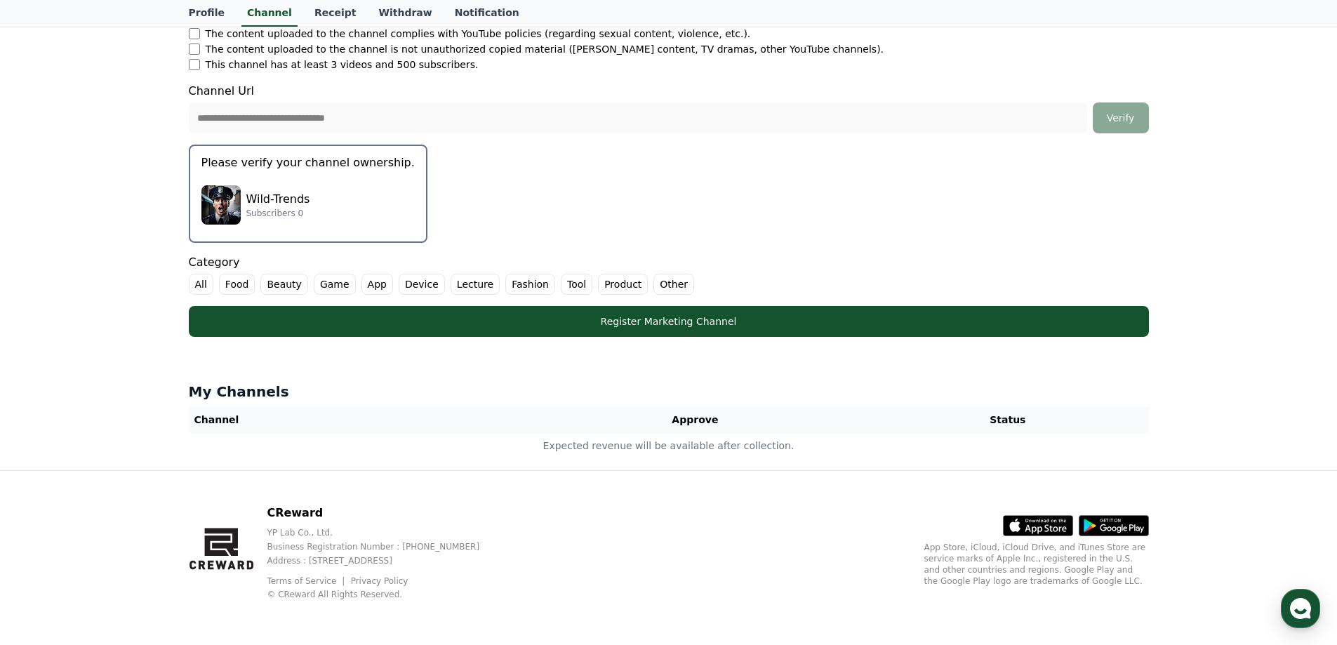
click at [653, 287] on label "Other" at bounding box center [673, 284] width 41 height 21
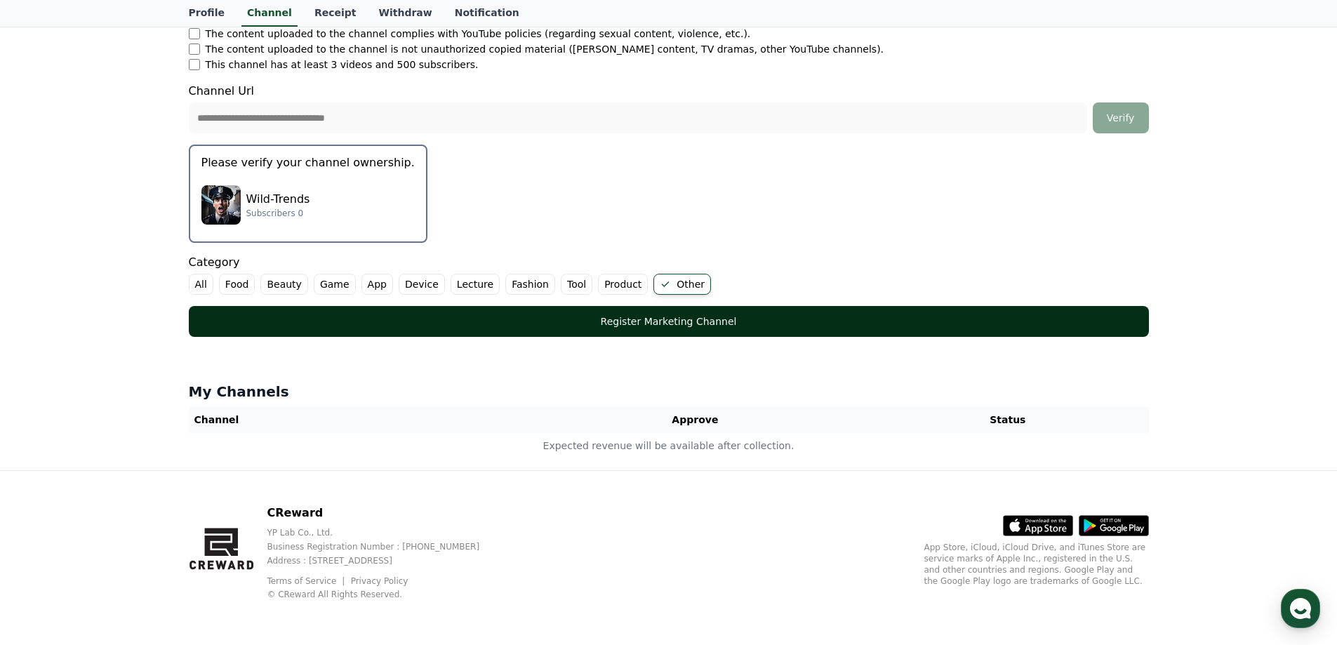
click at [671, 325] on div "Register Marketing Channel" at bounding box center [669, 321] width 904 height 14
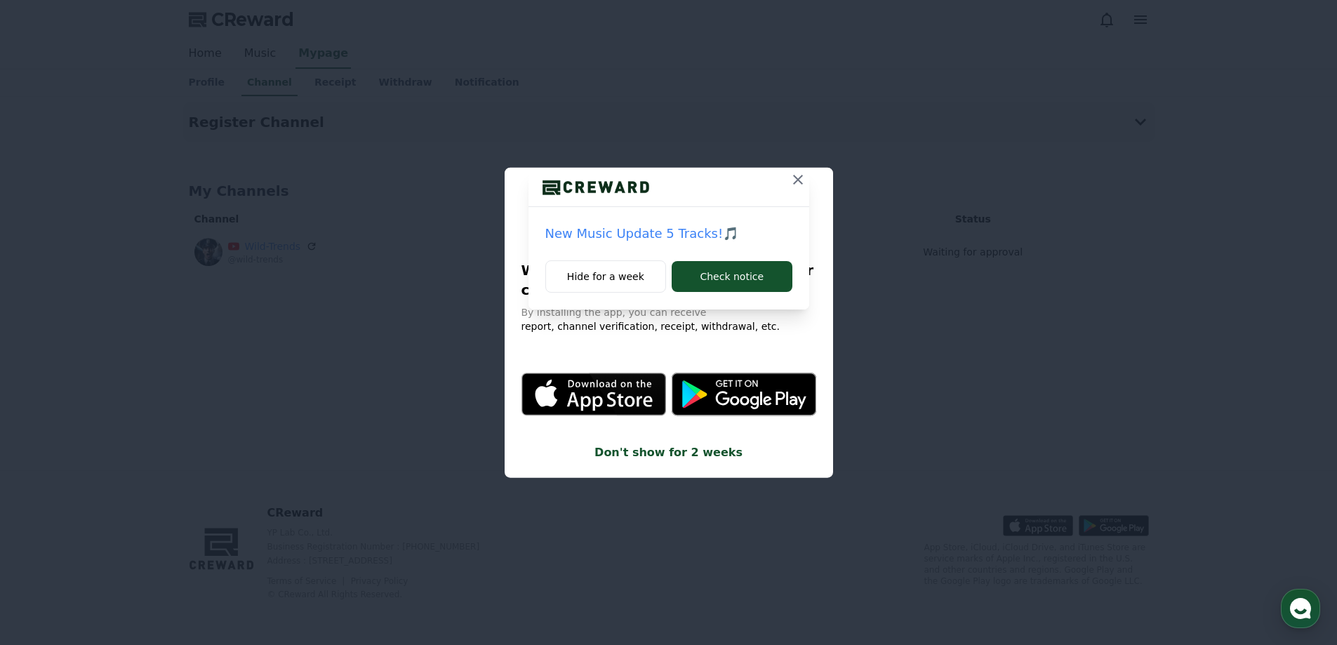
click at [798, 179] on icon at bounding box center [798, 180] width 10 height 10
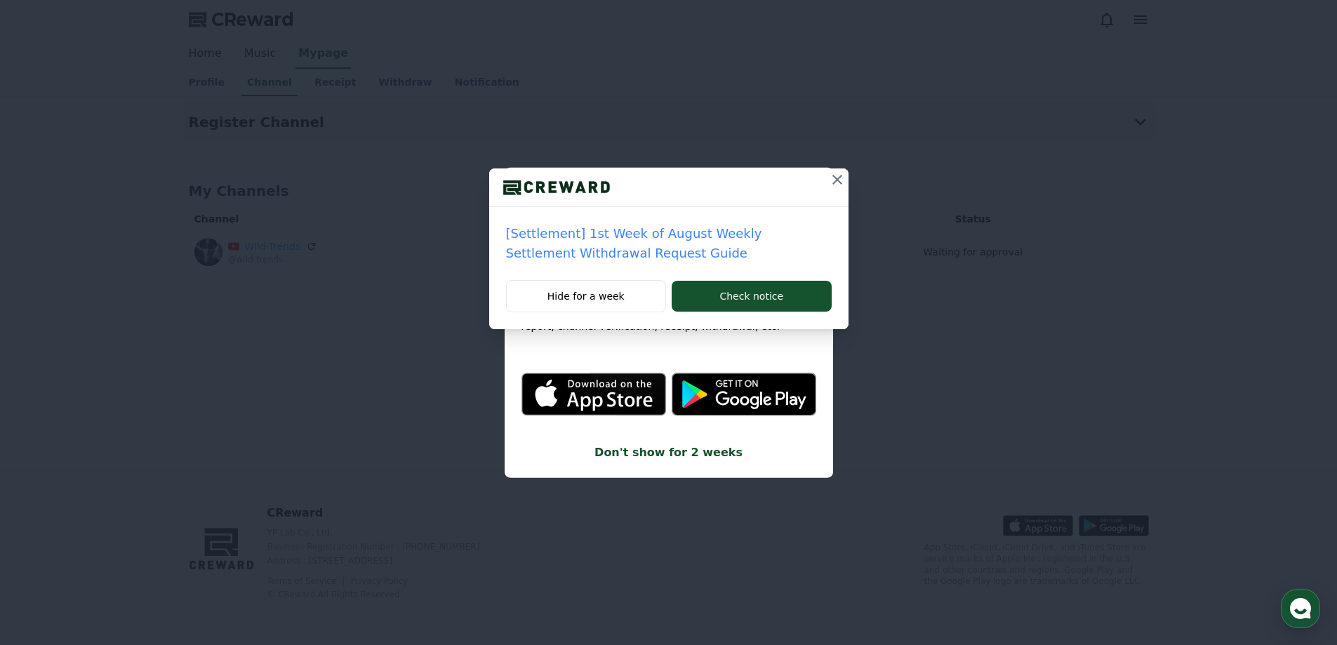
click at [836, 176] on icon at bounding box center [837, 179] width 17 height 17
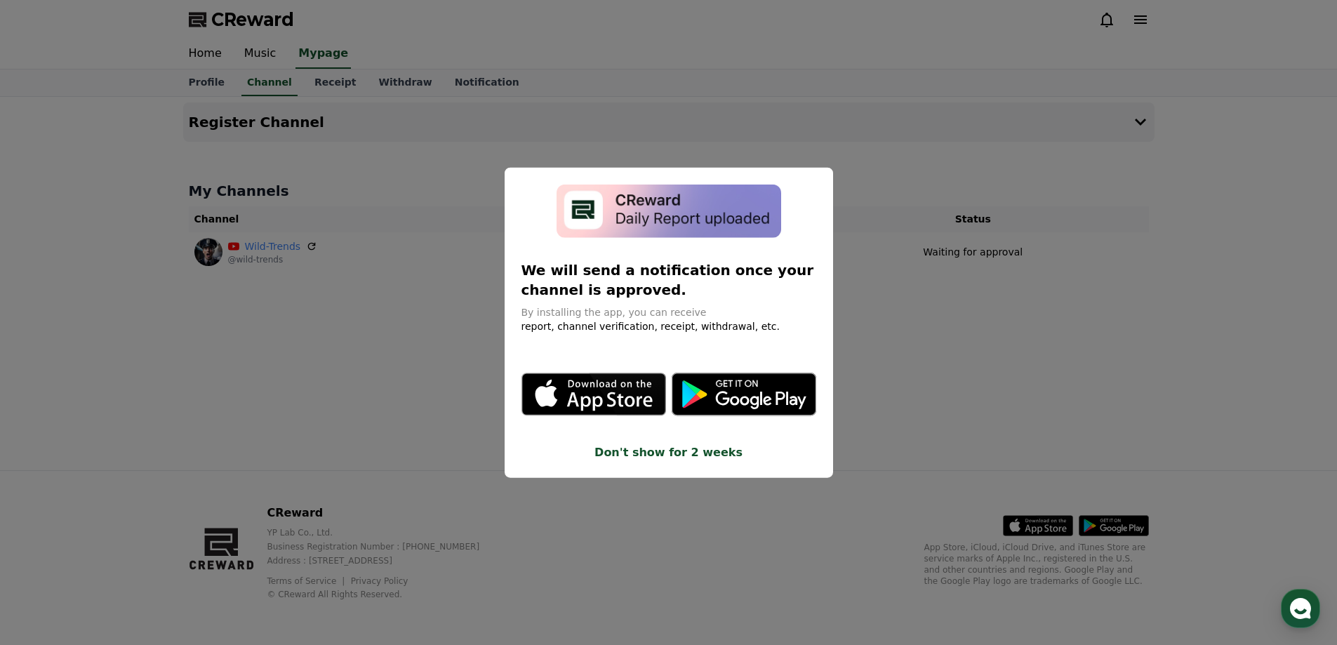
click at [923, 346] on button "close modal" at bounding box center [668, 322] width 1337 height 645
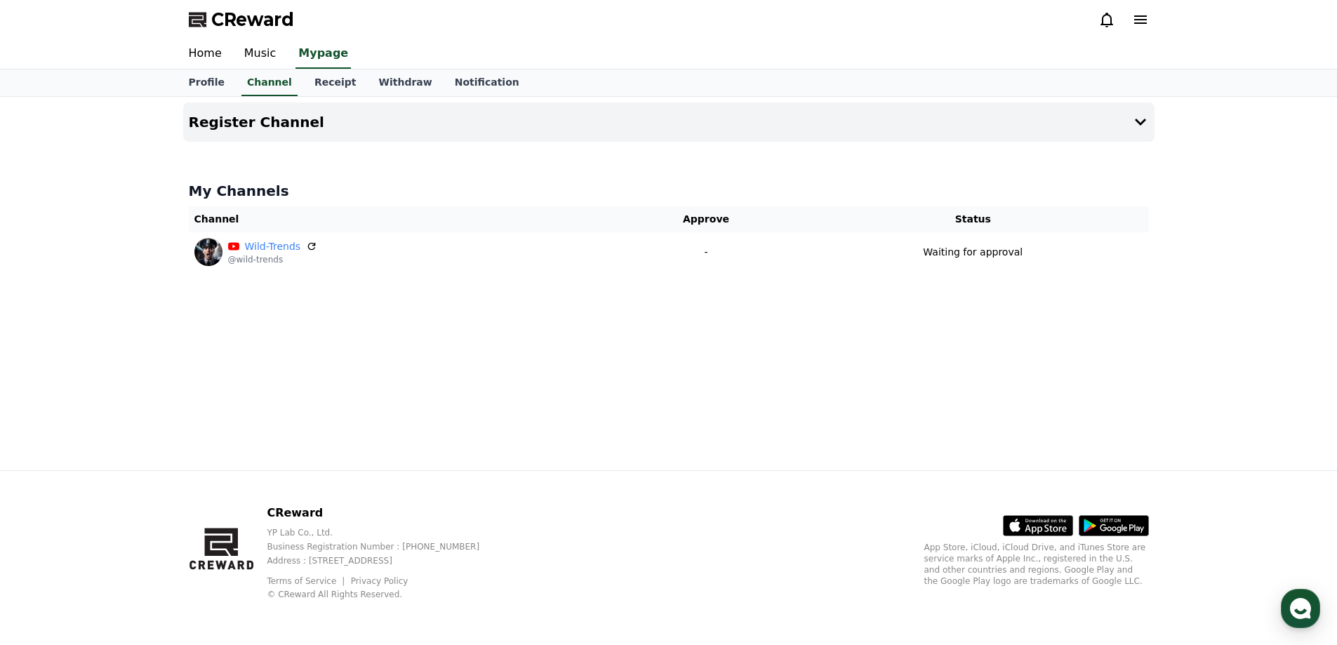
click at [552, 392] on div "Register Channel My Channels Channel Approve Status Wild-Trends @wild-trends - …" at bounding box center [669, 283] width 982 height 373
